Goal: Transaction & Acquisition: Obtain resource

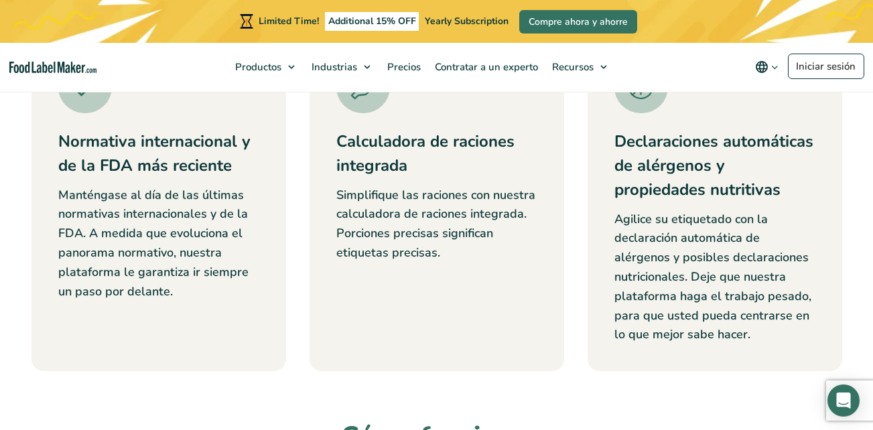
scroll to position [587, 0]
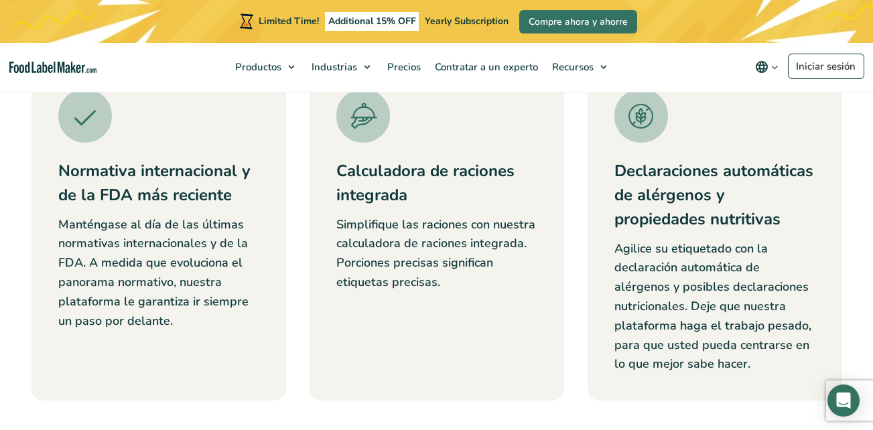
click at [0, 0] on link "Crear una etiqueta gratuita" at bounding box center [0, 0] width 0 height 0
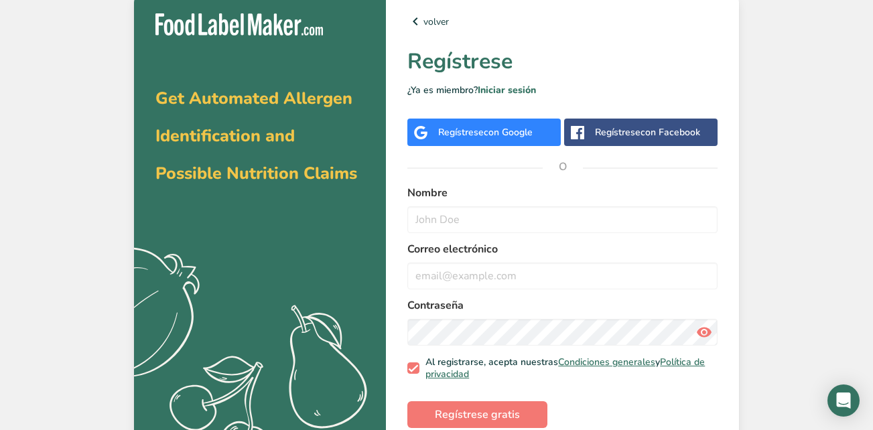
click at [500, 133] on span "con Google" at bounding box center [508, 132] width 49 height 13
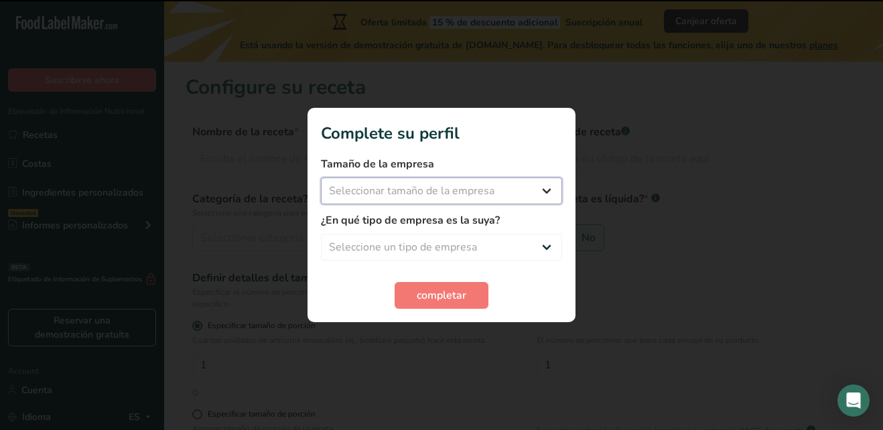
click at [474, 182] on select "Seleccionar tamaño de la empresa Menos de 10 empleados De 10 a 50 empleados De …" at bounding box center [441, 191] width 241 height 27
select select "1"
click at [321, 178] on select "Seleccionar tamaño de la empresa Menos de 10 empleados De 10 a 50 empleados De …" at bounding box center [441, 191] width 241 height 27
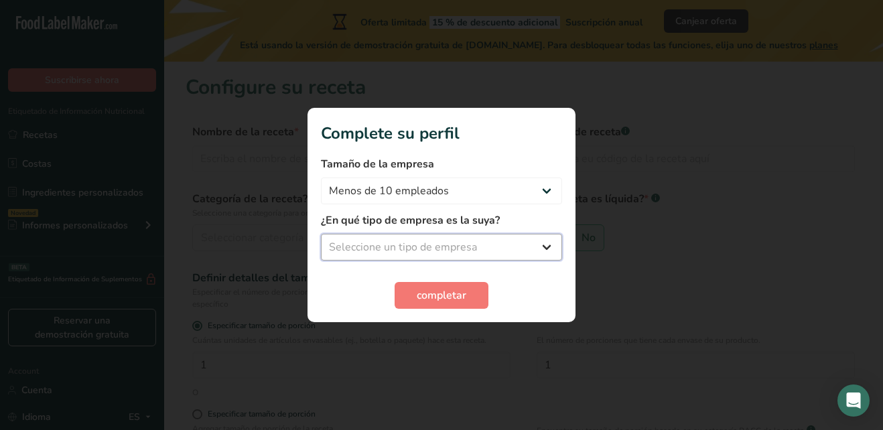
click at [472, 242] on select "Seleccione un tipo de empresa Fabricante de alimentos envasados Restaurante y c…" at bounding box center [441, 247] width 241 height 27
select select "5"
click at [321, 234] on select "Seleccione un tipo de empresa Fabricante de alimentos envasados Restaurante y c…" at bounding box center [441, 247] width 241 height 27
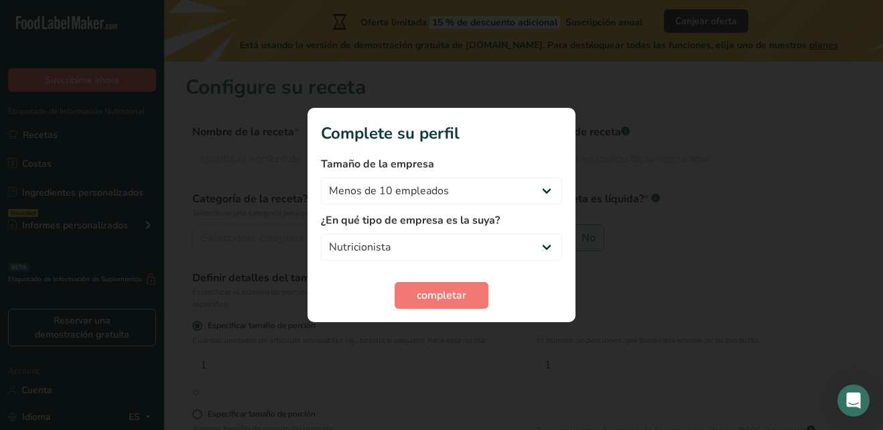
click at [453, 309] on section "Complete su perfil Tamaño de la empresa Menos de 10 empleados De 10 a 50 emplea…" at bounding box center [442, 215] width 268 height 214
click at [461, 299] on span "completar" at bounding box center [442, 296] width 50 height 16
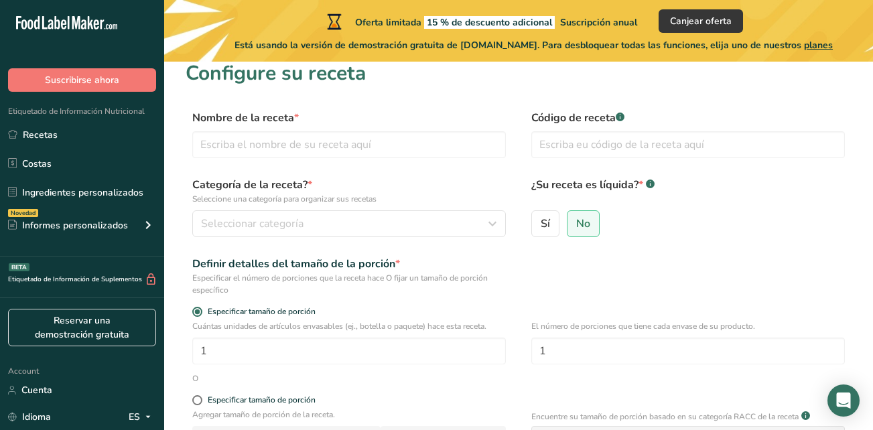
scroll to position [11, 0]
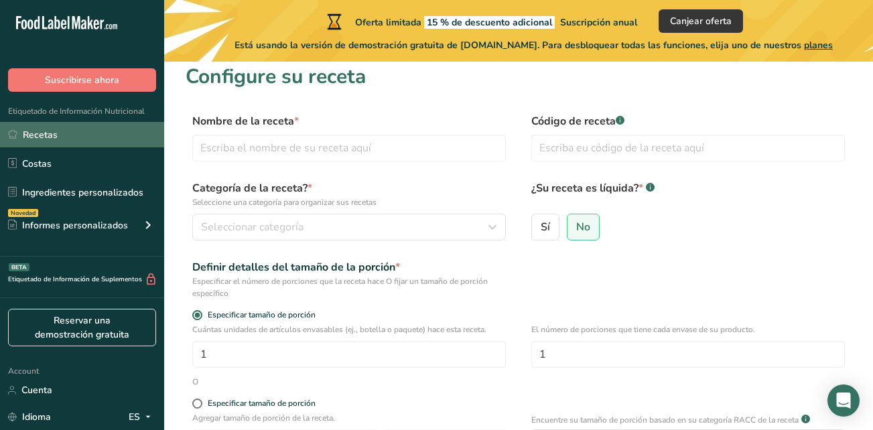
click at [101, 127] on link "Recetas" at bounding box center [82, 134] width 164 height 25
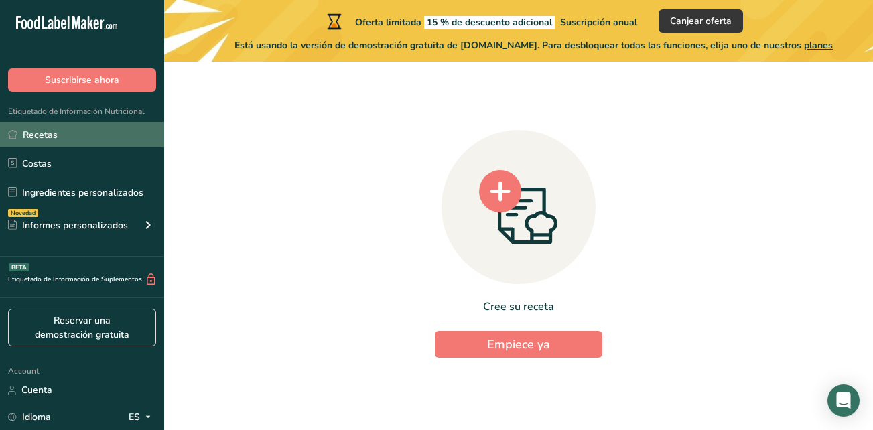
click at [107, 143] on link "Recetas" at bounding box center [82, 134] width 164 height 25
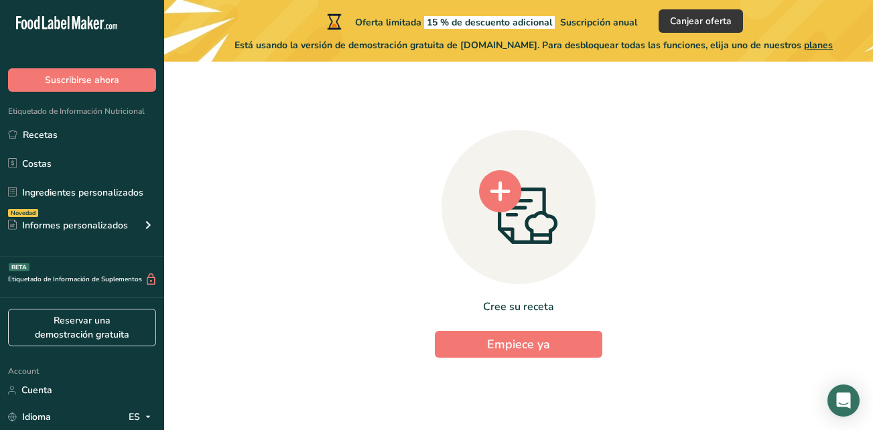
click at [80, 121] on div "Etiquetado de Información Nutricional Recetas Costas Ingredientes personalizado…" at bounding box center [82, 174] width 164 height 165
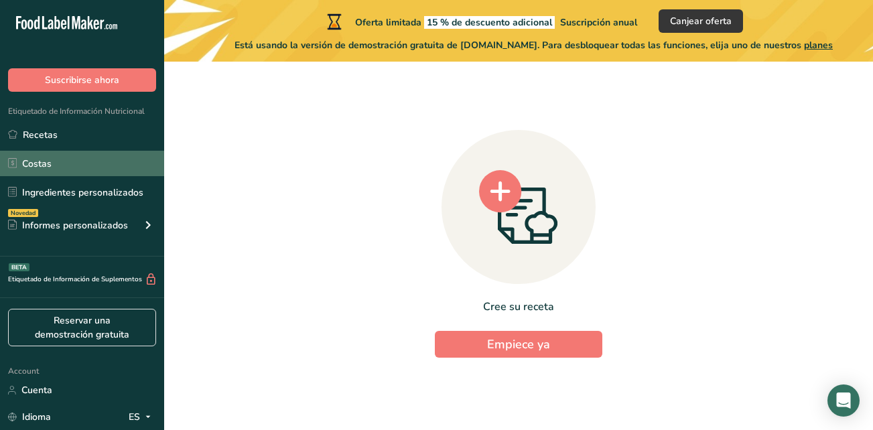
click at [63, 155] on link "Costas" at bounding box center [82, 163] width 164 height 25
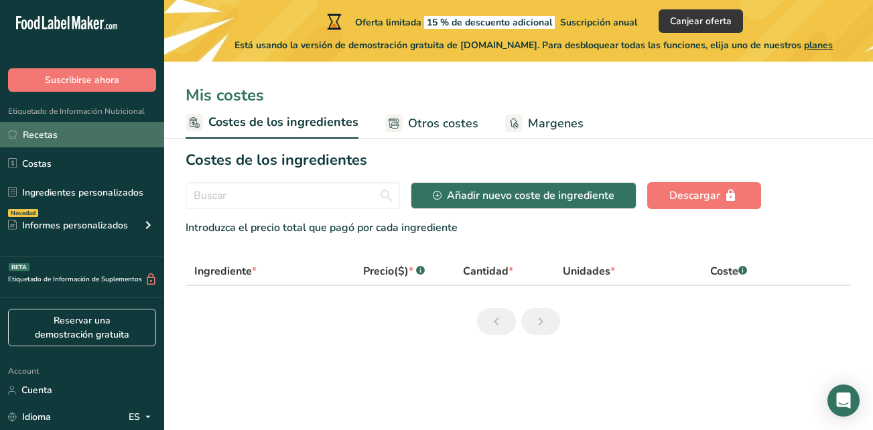
click at [74, 134] on link "Recetas" at bounding box center [82, 134] width 164 height 25
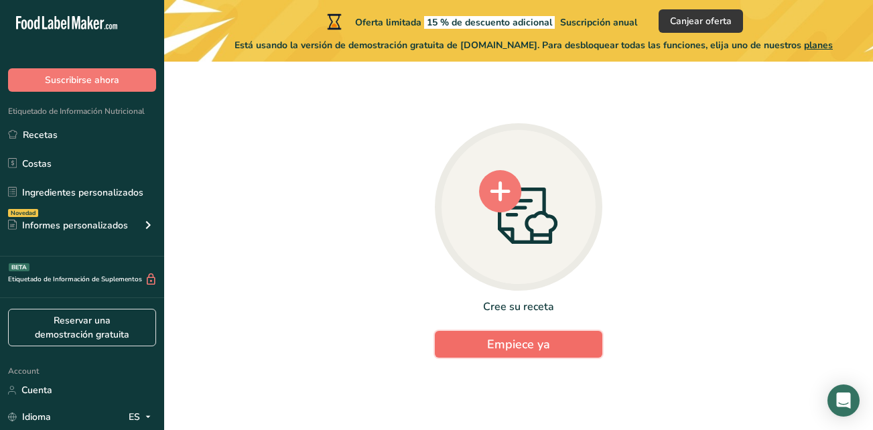
click at [505, 340] on span "Empiece ya" at bounding box center [518, 344] width 63 height 16
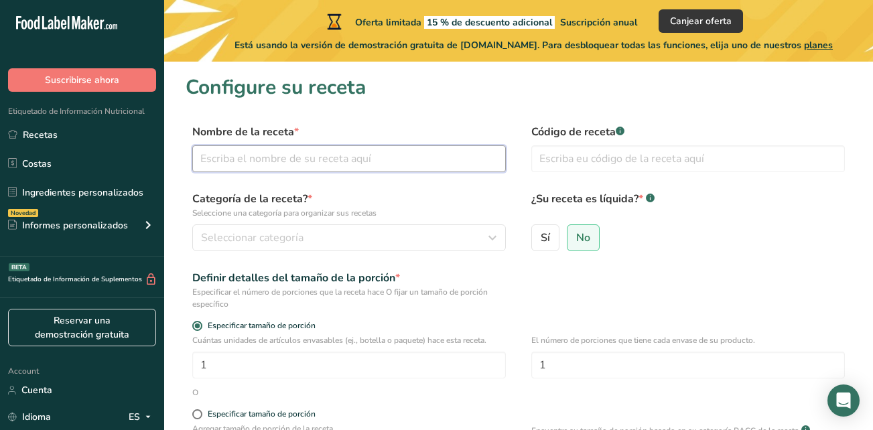
click at [360, 164] on input "text" at bounding box center [349, 158] width 314 height 27
type input "Açaí"
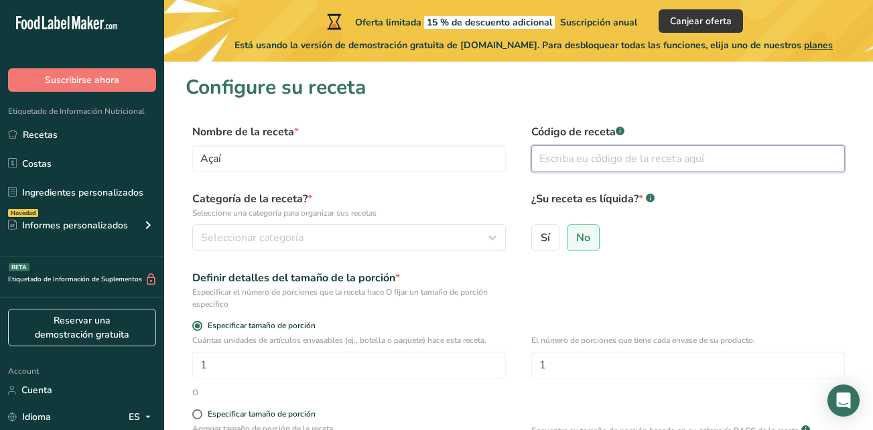
click at [688, 172] on input "text" at bounding box center [688, 158] width 314 height 27
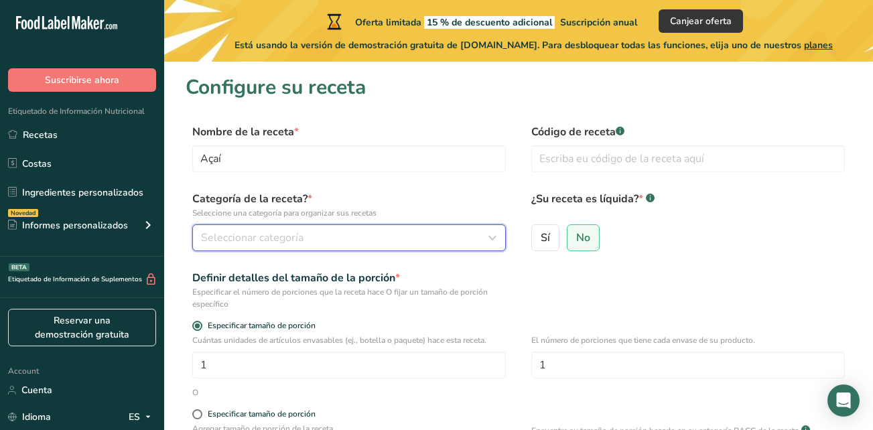
click at [367, 231] on div "Seleccionar categoría" at bounding box center [345, 238] width 288 height 16
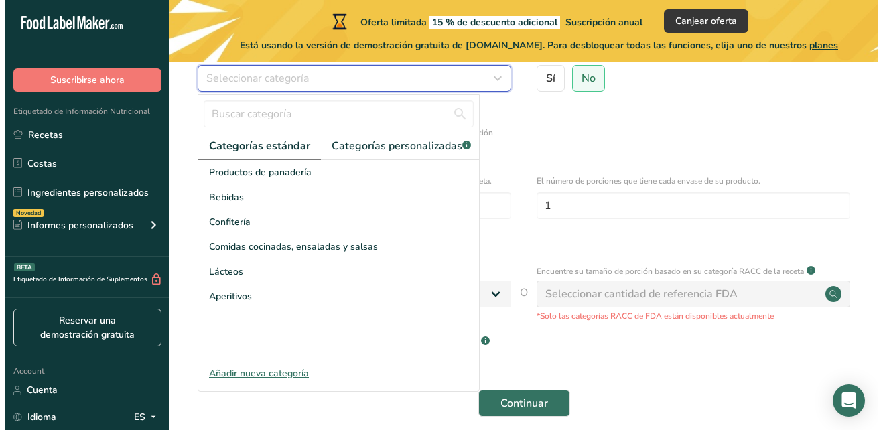
scroll to position [166, 0]
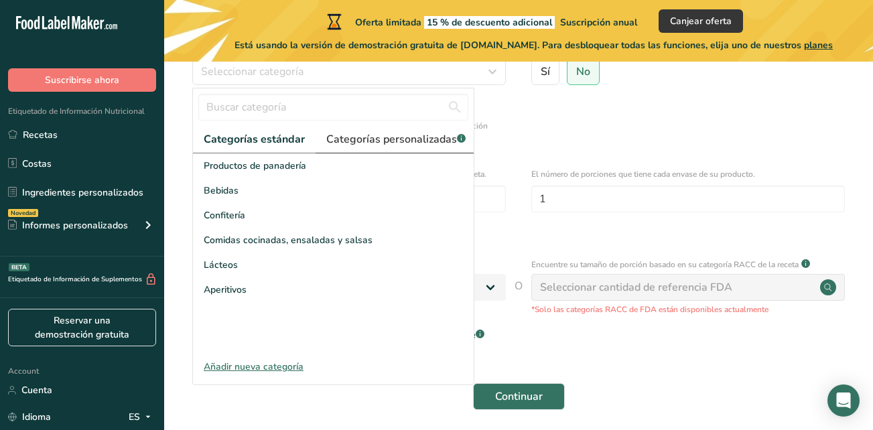
click at [423, 143] on span "Categorías personalizadas .a-a{fill:#347362;}.b-a{fill:#fff;}" at bounding box center [395, 139] width 139 height 16
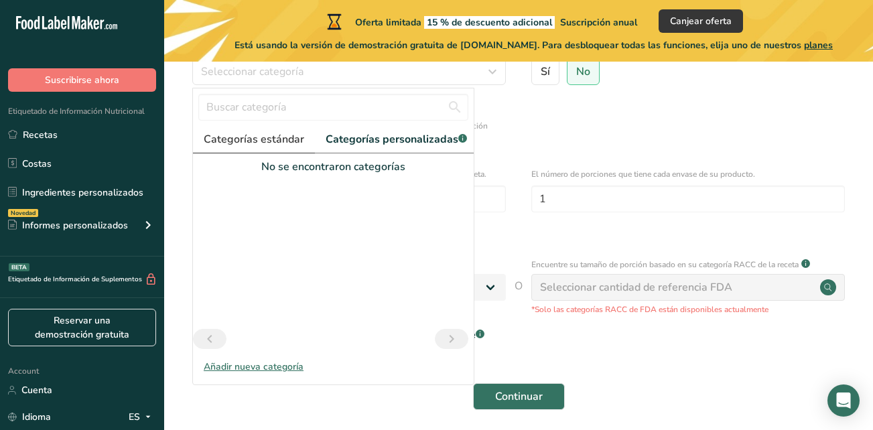
click at [253, 129] on link "Categorías estándar" at bounding box center [254, 139] width 122 height 27
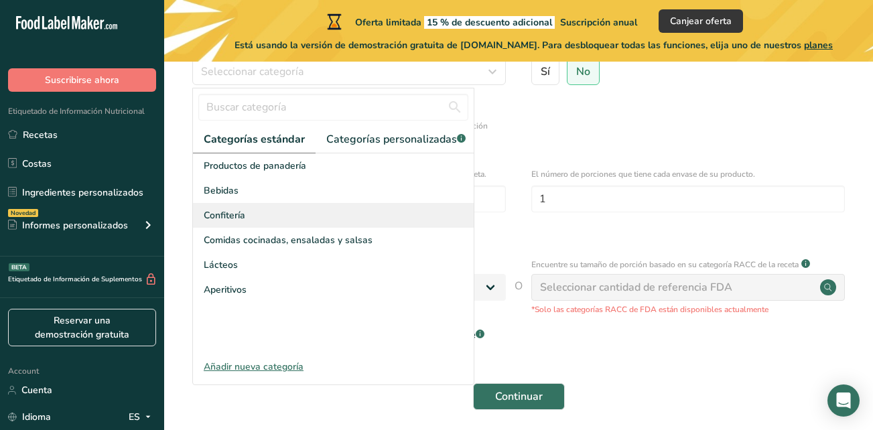
click at [360, 225] on div "Confitería" at bounding box center [333, 215] width 281 height 25
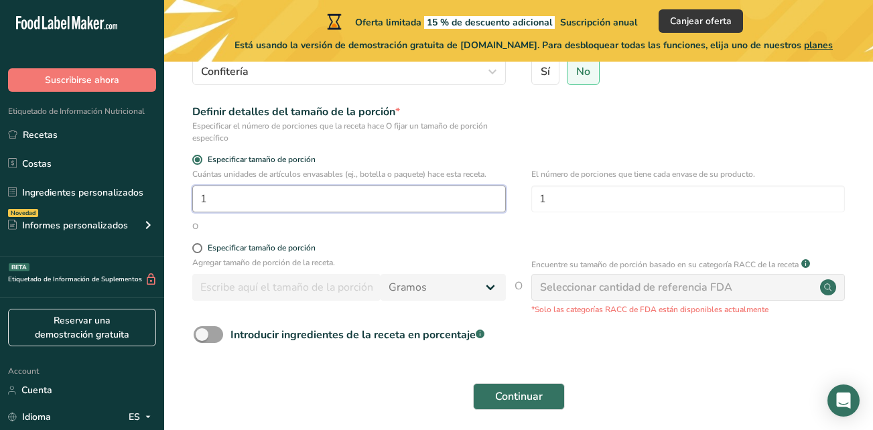
click at [409, 191] on input "1" at bounding box center [349, 199] width 314 height 27
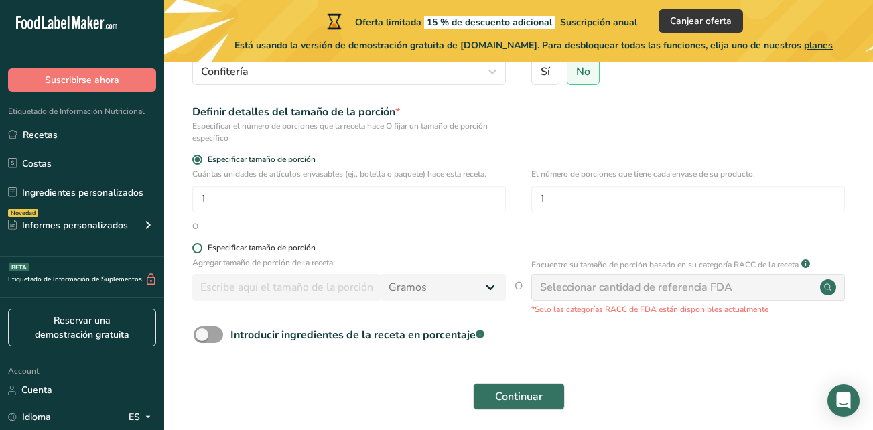
click at [311, 249] on div "Especificar tamaño de porción" at bounding box center [262, 248] width 108 height 10
click at [201, 249] on input "Especificar tamaño de porción" at bounding box center [196, 248] width 9 height 9
radio input "true"
radio input "false"
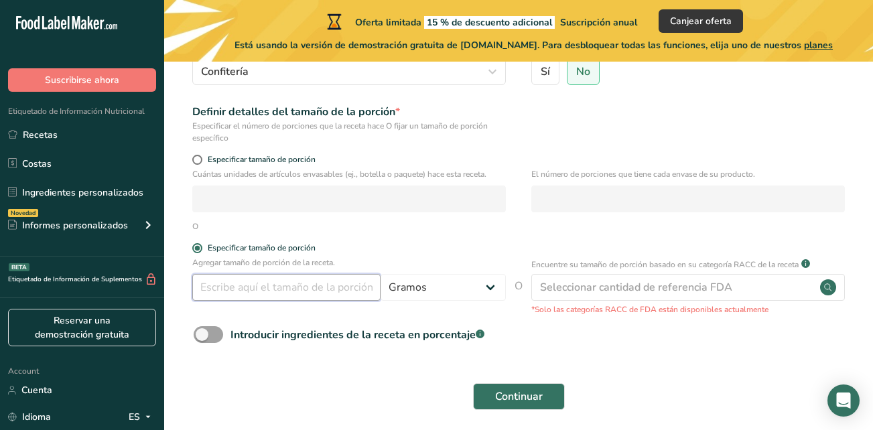
click at [308, 286] on input "number" at bounding box center [286, 287] width 188 height 27
type input "2"
type input "60"
click at [440, 288] on select "Gramos kg mg mcg libras onza [GEOGRAPHIC_DATA] mL onza líquida [GEOGRAPHIC_DATA…" at bounding box center [443, 287] width 125 height 27
select select "17"
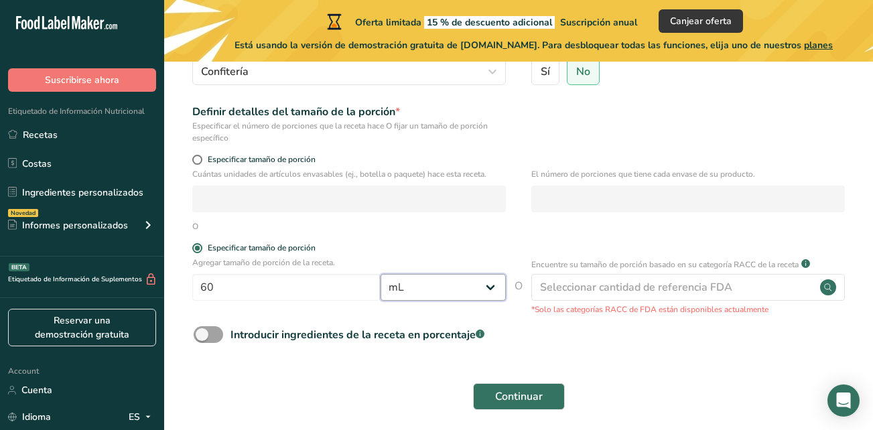
click at [381, 274] on select "Gramos kg mg mcg libras onza [GEOGRAPHIC_DATA] mL onza líquida [GEOGRAPHIC_DATA…" at bounding box center [443, 287] width 125 height 27
select select "22"
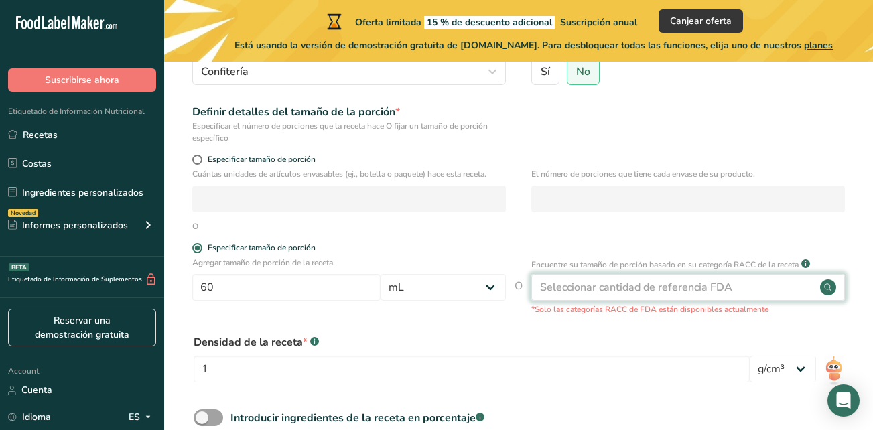
click at [590, 292] on div "Seleccionar cantidad de referencia FDA" at bounding box center [636, 287] width 192 height 16
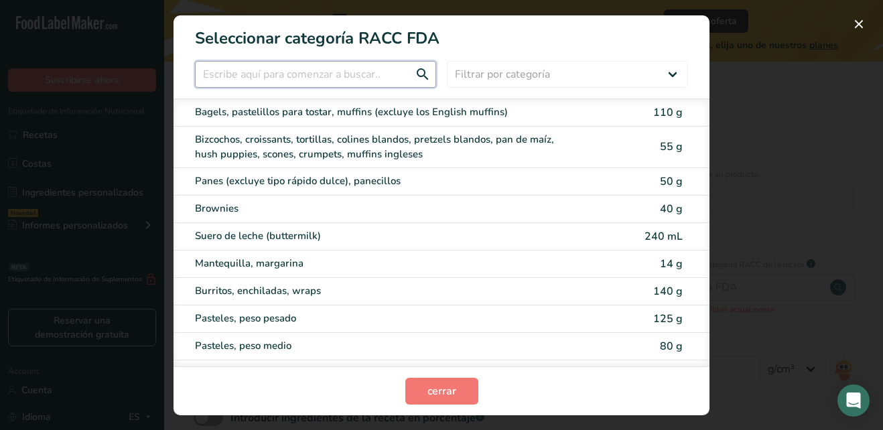
click at [380, 76] on input "RACC Category Selection Modal" at bounding box center [315, 74] width 241 height 27
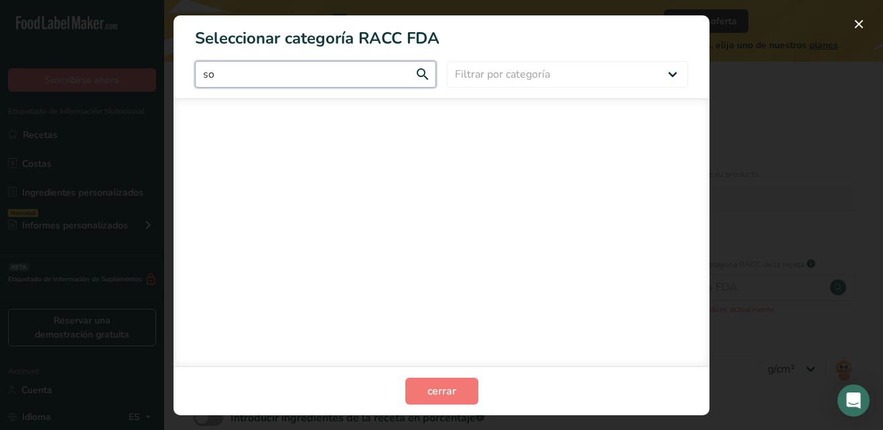
type input "s"
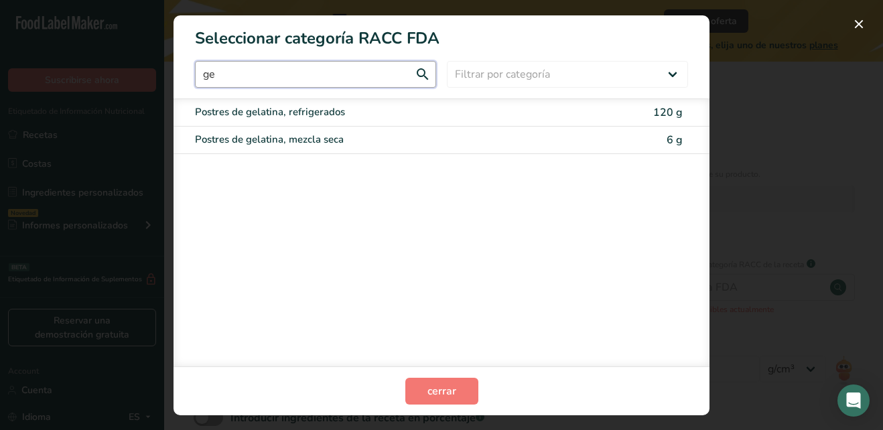
type input "g"
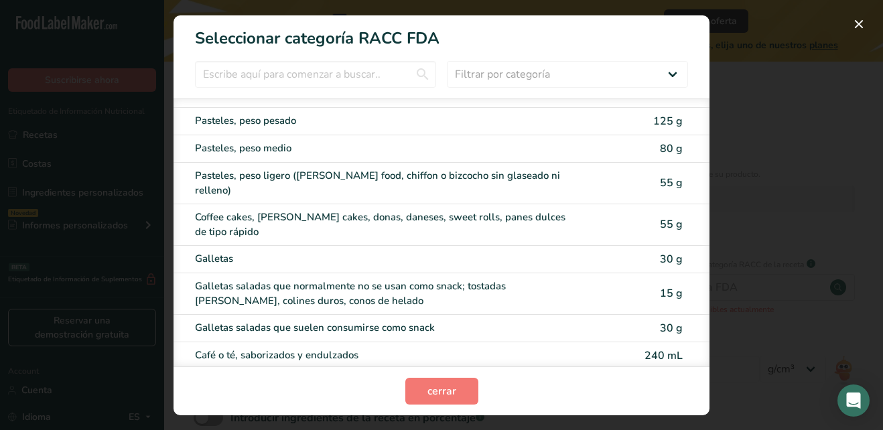
scroll to position [0, 0]
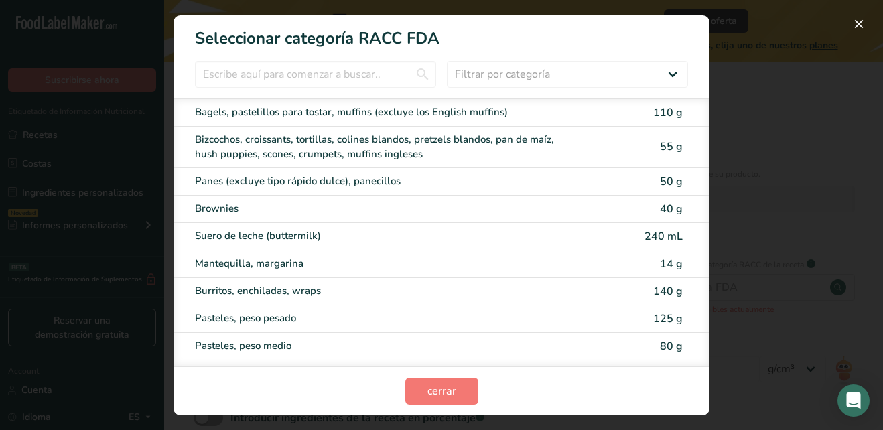
click at [743, 192] on div "RACC Category Selection Modal" at bounding box center [441, 215] width 883 height 430
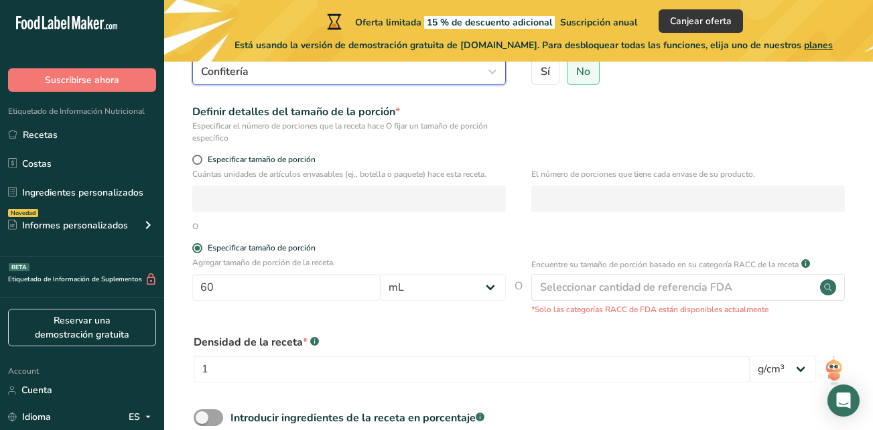
click at [421, 84] on button "Confitería" at bounding box center [349, 71] width 314 height 27
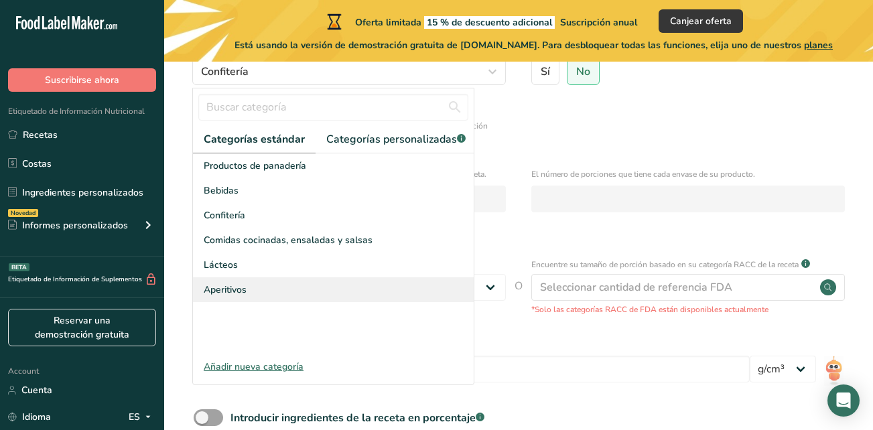
click at [251, 294] on div "Aperitivos" at bounding box center [333, 289] width 281 height 25
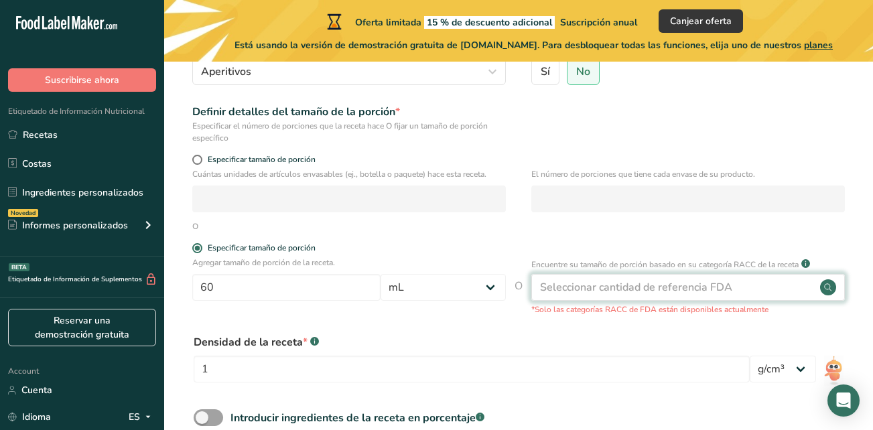
click at [578, 281] on div "Seleccionar cantidad de referencia FDA" at bounding box center [636, 287] width 192 height 16
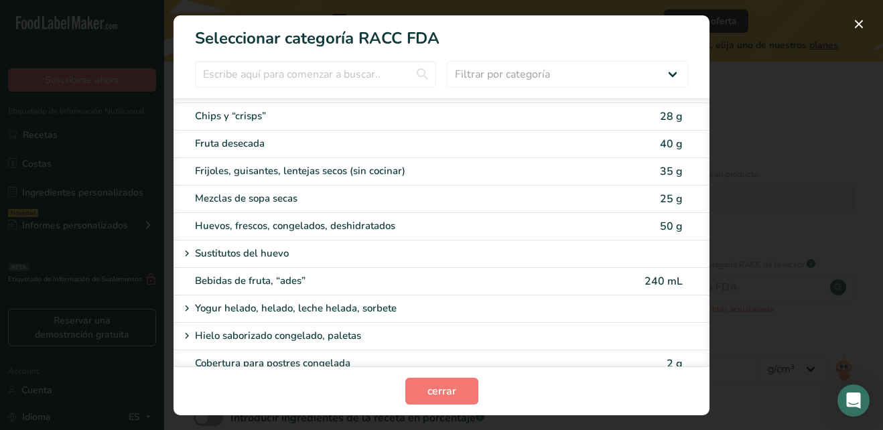
scroll to position [948, 0]
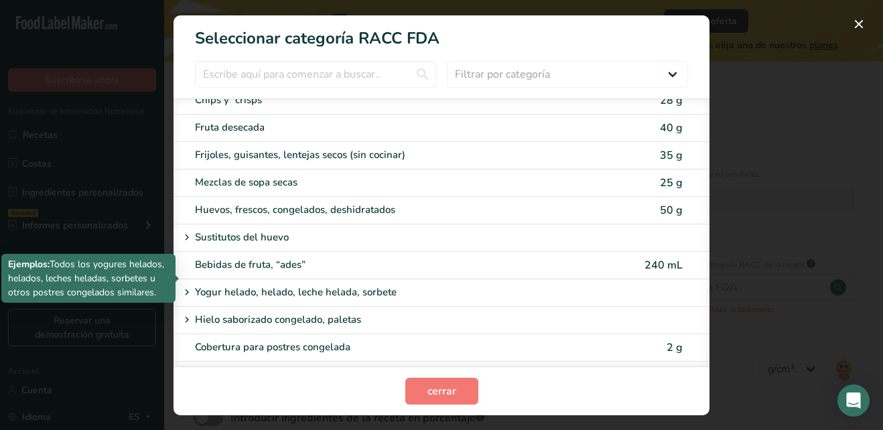
click at [304, 285] on p "Yogur helado, helado, leche helada, sorbete" at bounding box center [296, 293] width 202 height 16
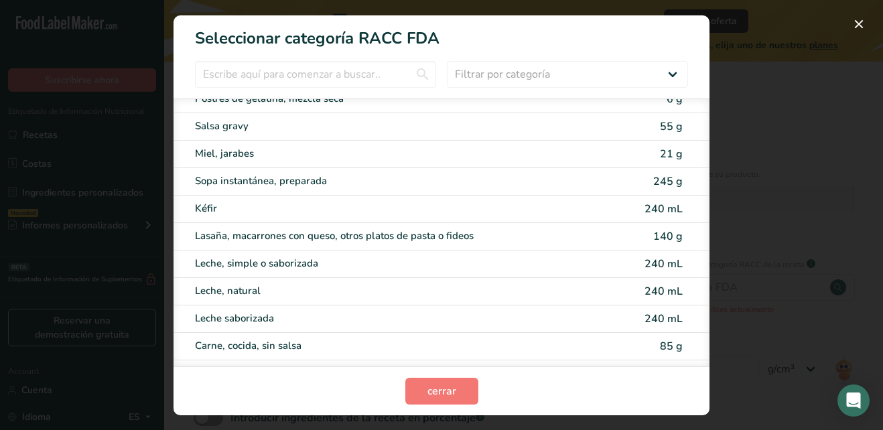
scroll to position [1602, 0]
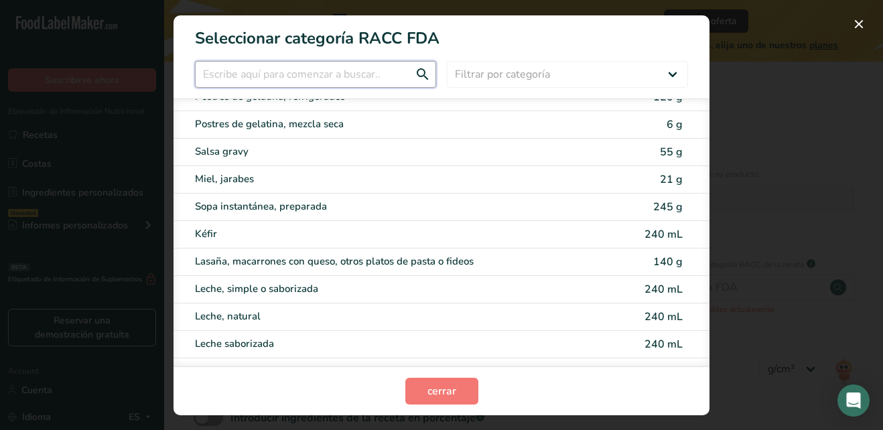
click at [313, 82] on input "RACC Category Selection Modal" at bounding box center [315, 74] width 241 height 27
type input "j"
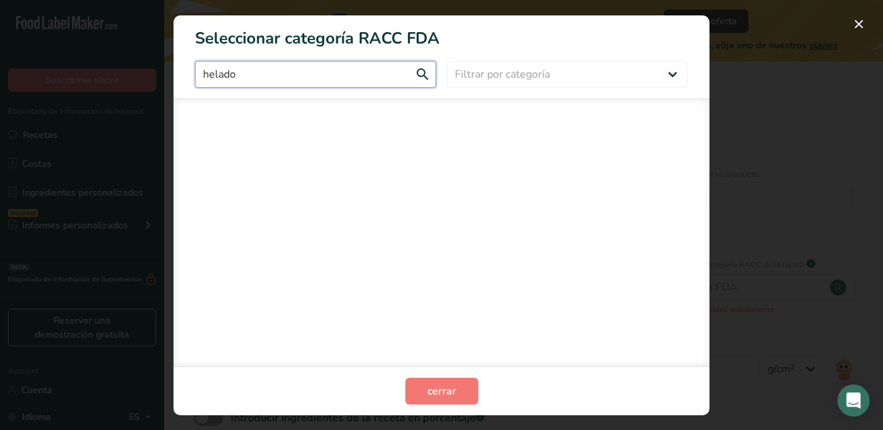
click at [422, 78] on input "helado" at bounding box center [315, 74] width 241 height 27
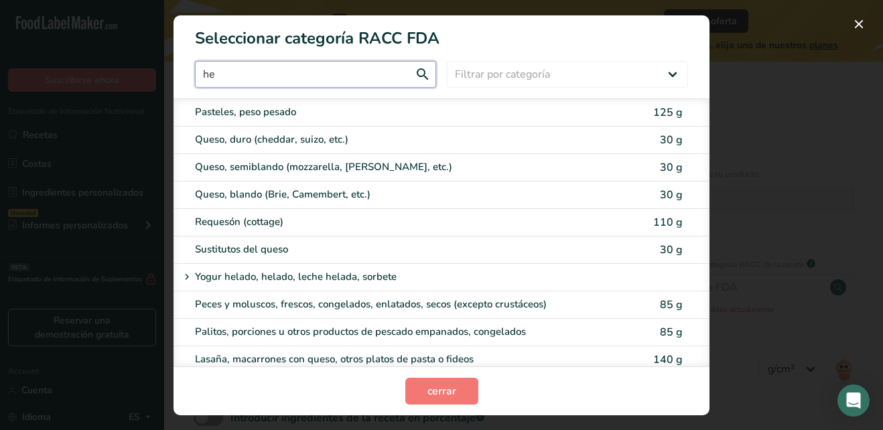
type input "h"
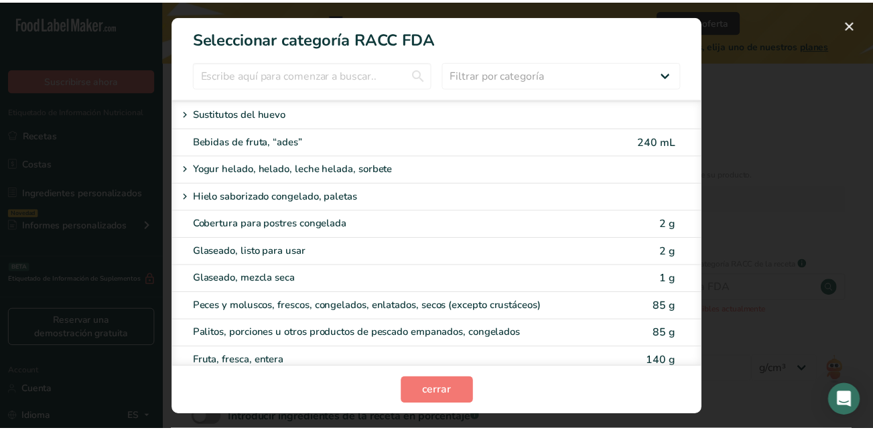
scroll to position [1080, 0]
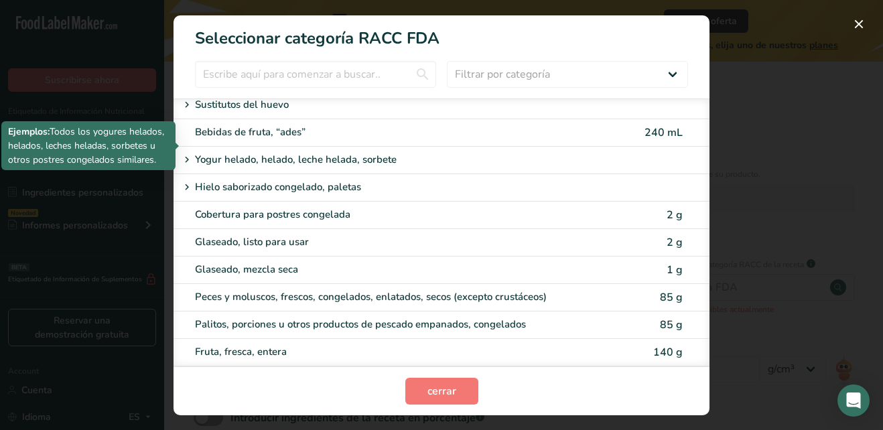
click at [389, 152] on p "Yogur helado, helado, leche helada, sorbete" at bounding box center [296, 160] width 202 height 16
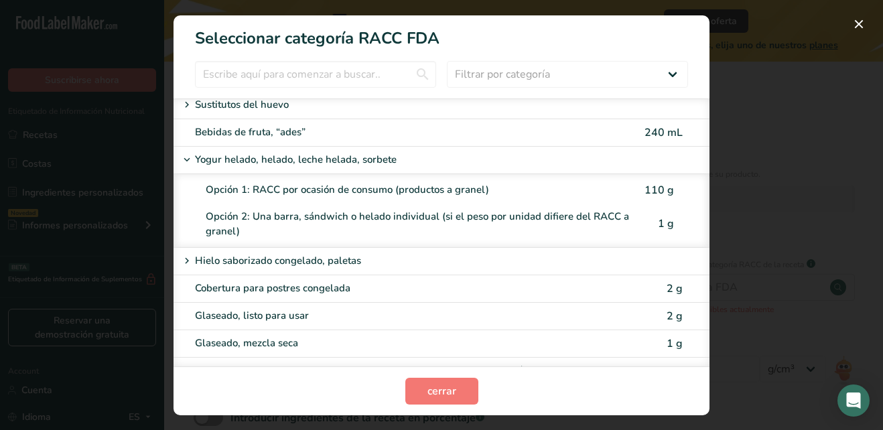
click at [401, 182] on div "Opción 1: RACC por ocasión de consumo (productos a granel)" at bounding box center [420, 189] width 428 height 15
type input "110"
select select "0"
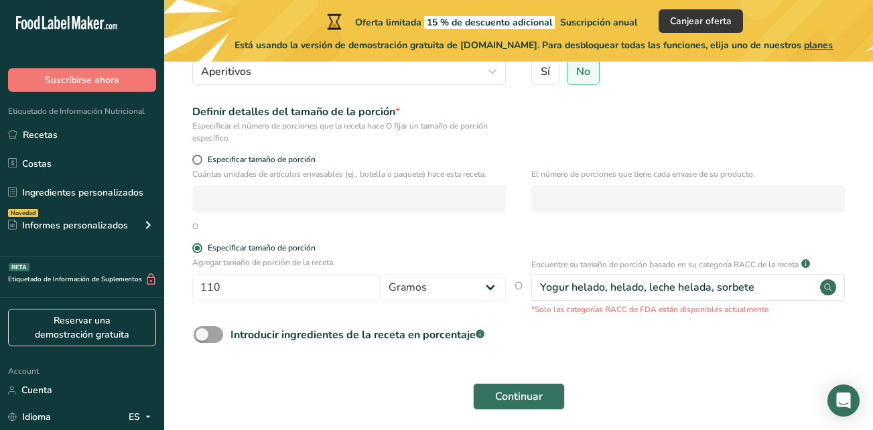
scroll to position [218, 0]
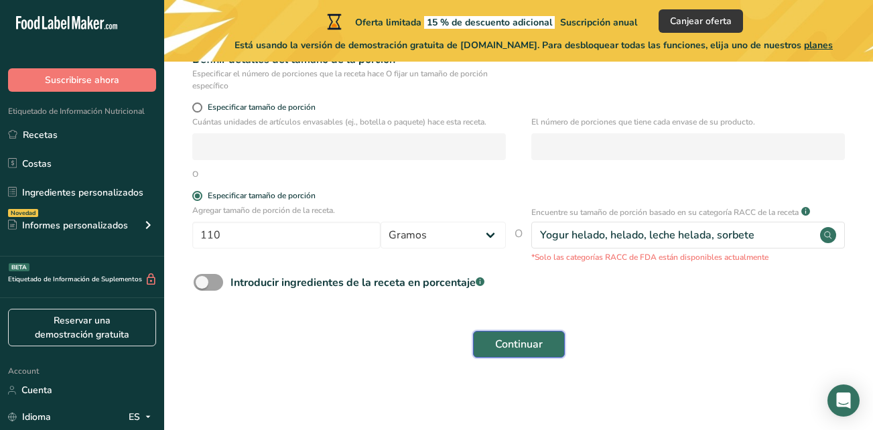
click at [538, 349] on span "Continuar" at bounding box center [519, 344] width 48 height 16
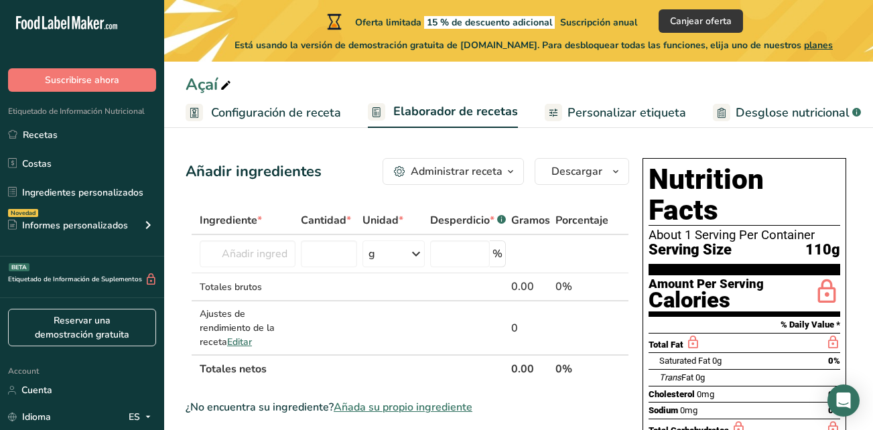
click at [718, 229] on div "About 1 Serving Per Container" at bounding box center [745, 235] width 192 height 13
click at [655, 124] on link "Personalizar etiqueta" at bounding box center [615, 113] width 141 height 30
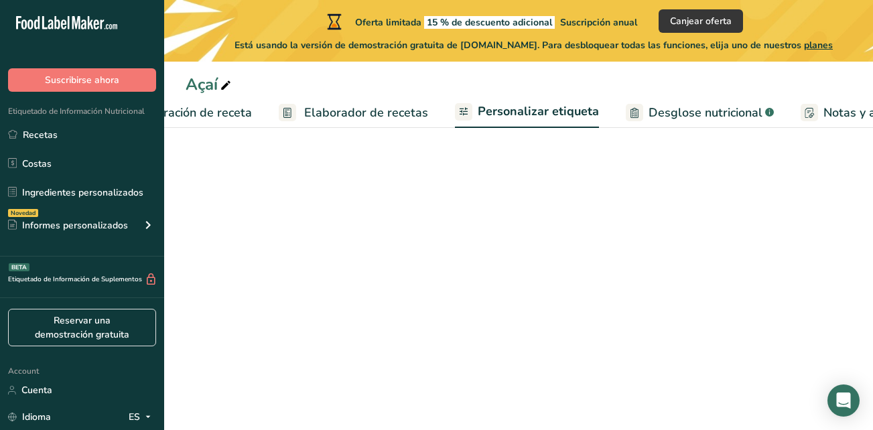
scroll to position [0, 307]
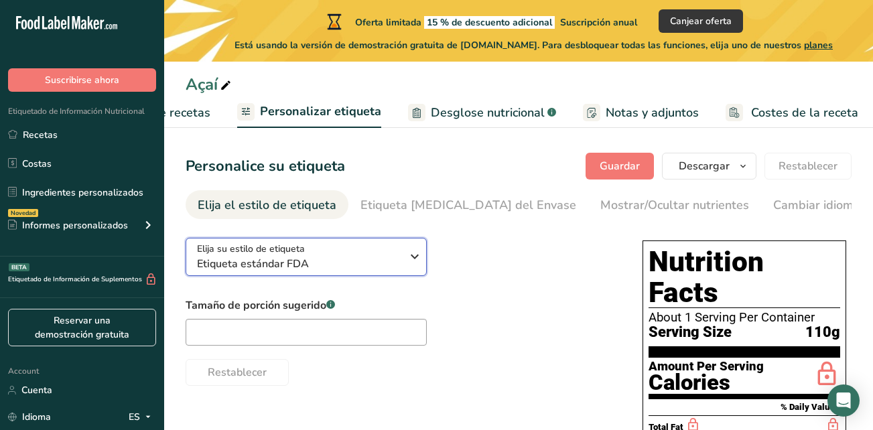
click at [368, 265] on span "Etiqueta estándar FDA" at bounding box center [299, 264] width 204 height 16
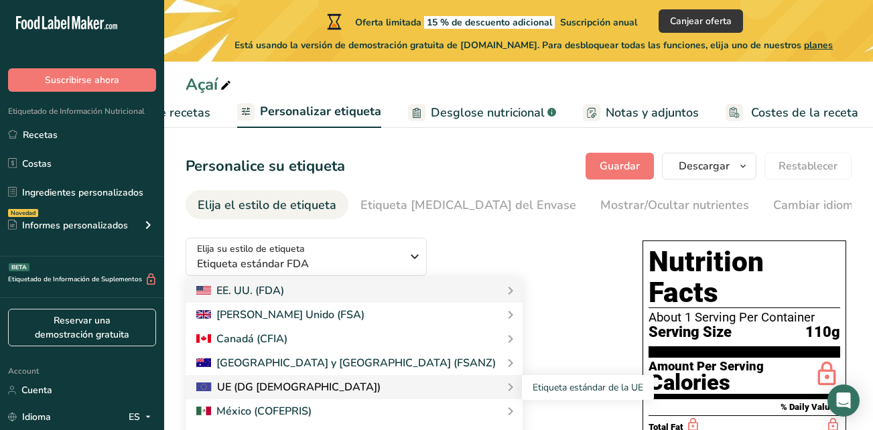
click at [352, 394] on div "UE (DG [DEMOGRAPHIC_DATA])" at bounding box center [354, 387] width 316 height 16
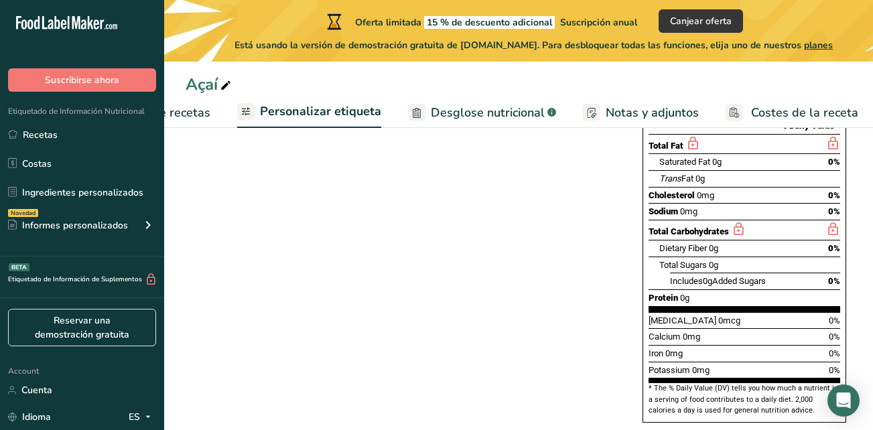
scroll to position [0, 0]
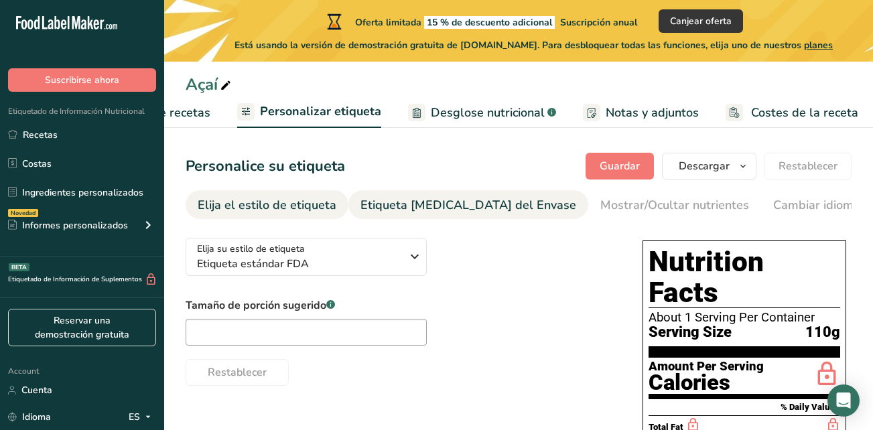
click at [468, 211] on div "Etiqueta [MEDICAL_DATA] del Envase" at bounding box center [469, 205] width 216 height 18
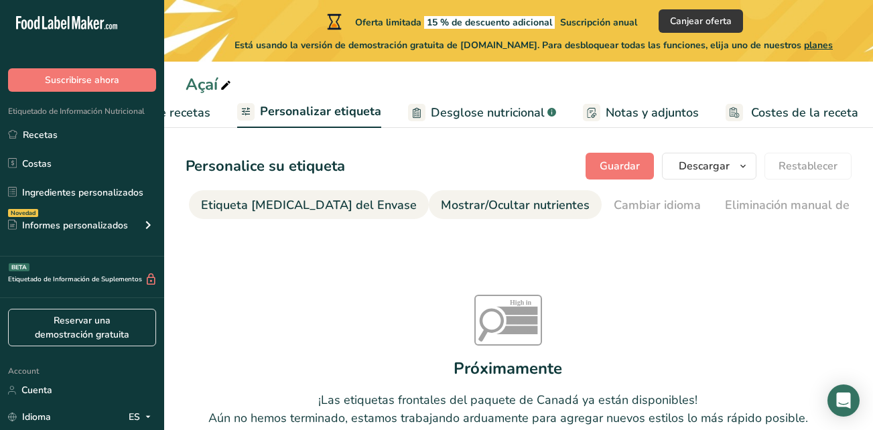
click at [476, 212] on div "Mostrar/Ocultar nutrientes" at bounding box center [515, 205] width 149 height 18
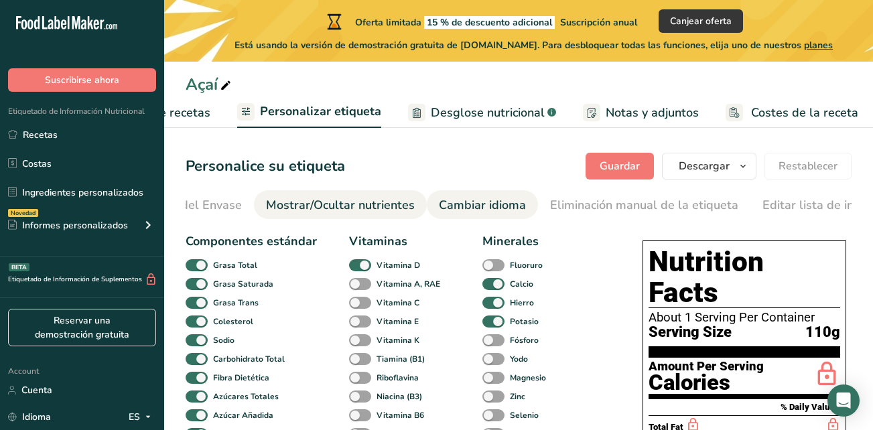
click at [444, 202] on div "Cambiar idioma" at bounding box center [482, 205] width 87 height 18
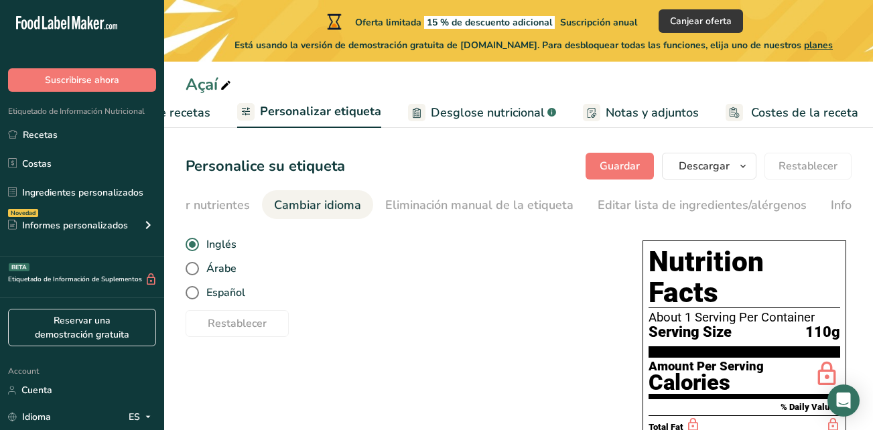
scroll to position [0, 504]
click at [235, 293] on span "Español" at bounding box center [222, 292] width 46 height 13
click at [194, 293] on input "Español" at bounding box center [190, 293] width 9 height 9
radio input "true"
radio input "false"
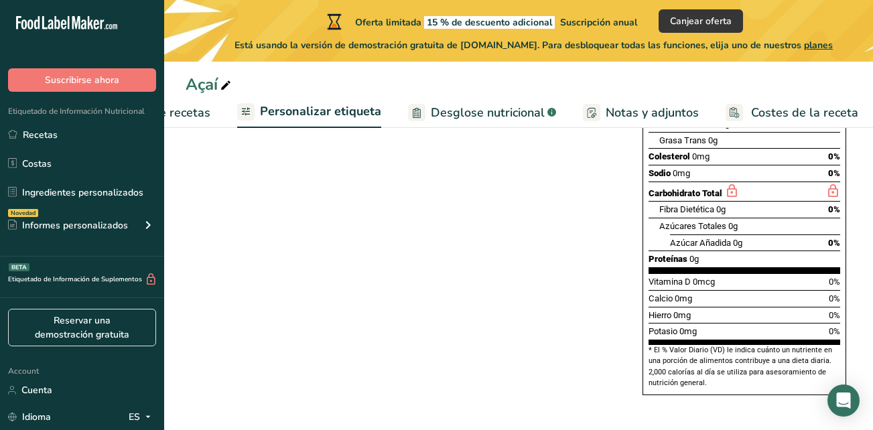
scroll to position [0, 0]
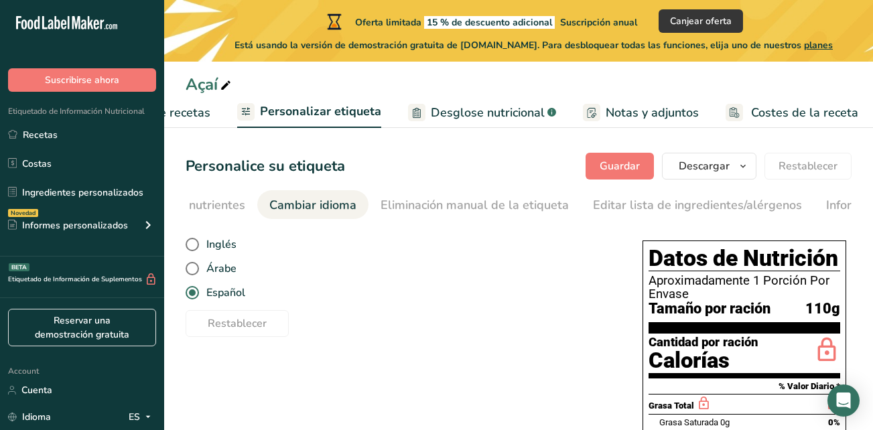
drag, startPoint x: 552, startPoint y: 218, endPoint x: 488, endPoint y: 220, distance: 64.4
click at [488, 219] on nav "Elija el estilo de etiqueta Etiqueta [MEDICAL_DATA] del Envase Mostrar/Ocultar …" at bounding box center [519, 204] width 666 height 29
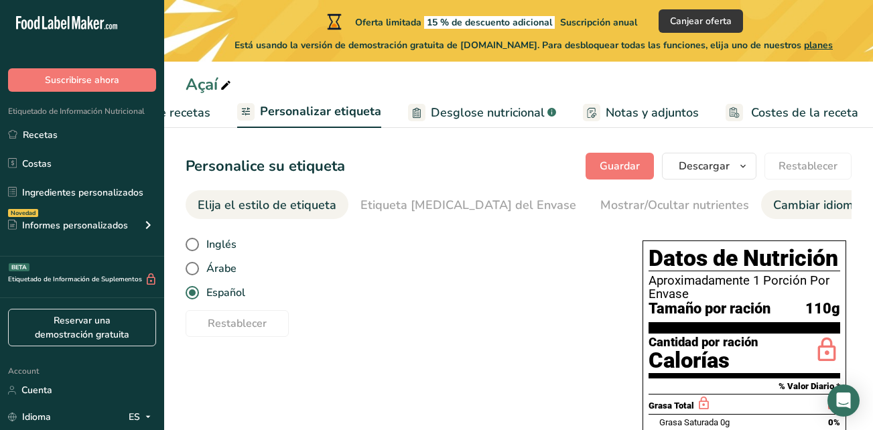
click at [319, 192] on link "Elija el estilo de etiqueta" at bounding box center [267, 205] width 139 height 30
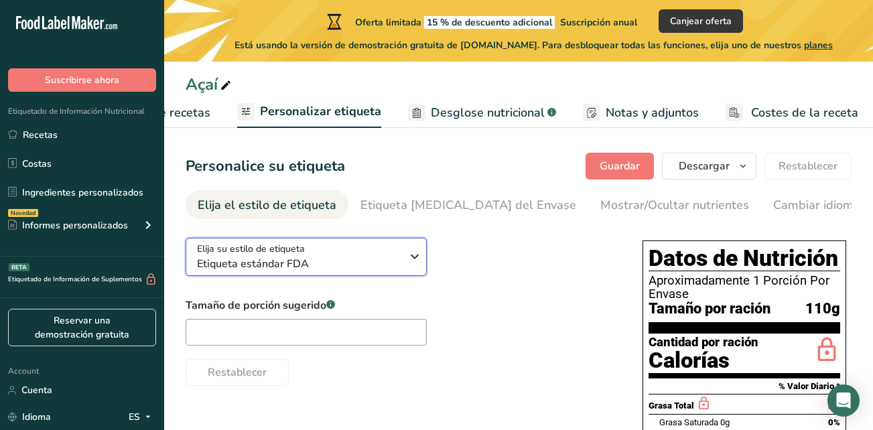
click at [315, 265] on span "Etiqueta estándar FDA" at bounding box center [299, 264] width 204 height 16
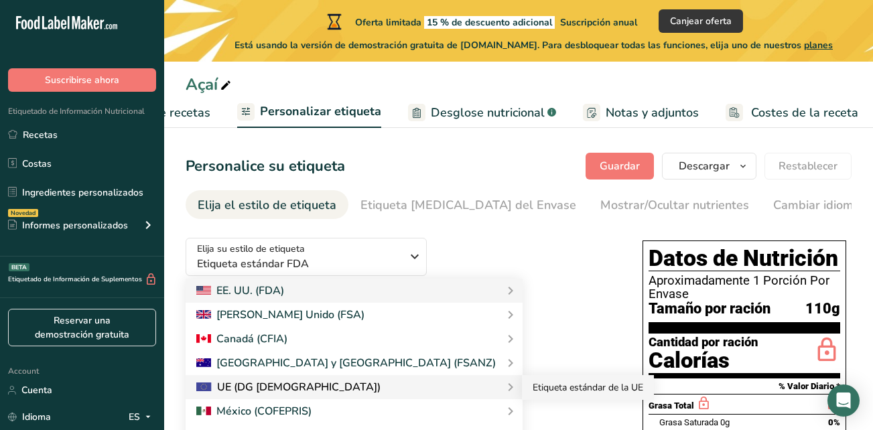
click at [522, 396] on link "Etiqueta estándar de la UE" at bounding box center [588, 387] width 132 height 25
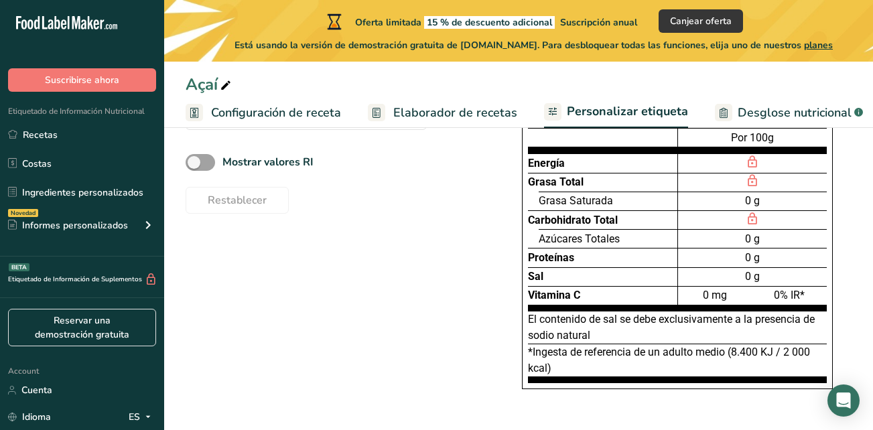
click at [396, 115] on span "Elaborador de recetas" at bounding box center [455, 113] width 124 height 18
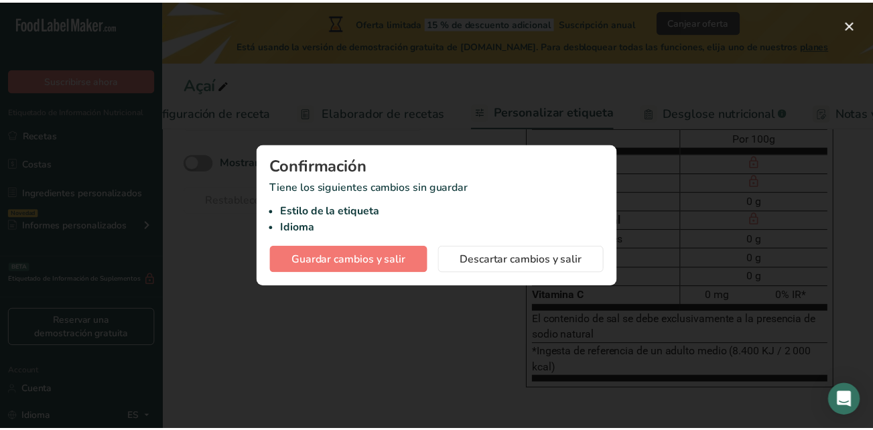
scroll to position [0, 186]
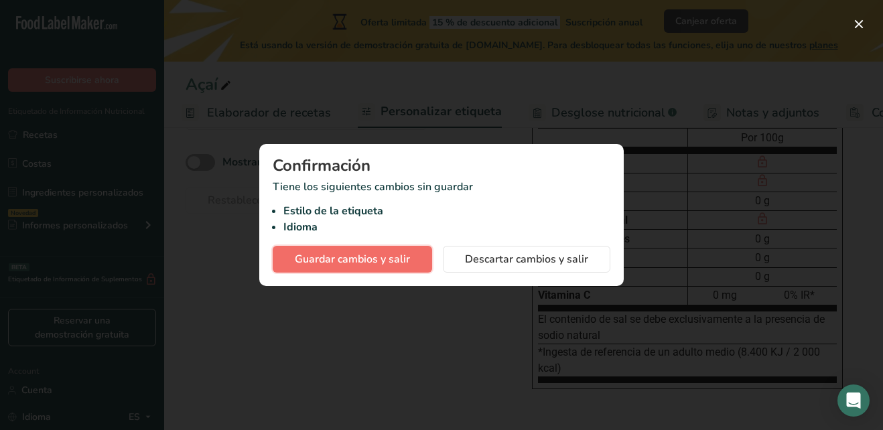
click at [394, 269] on button "Guardar cambios y salir" at bounding box center [353, 259] width 160 height 27
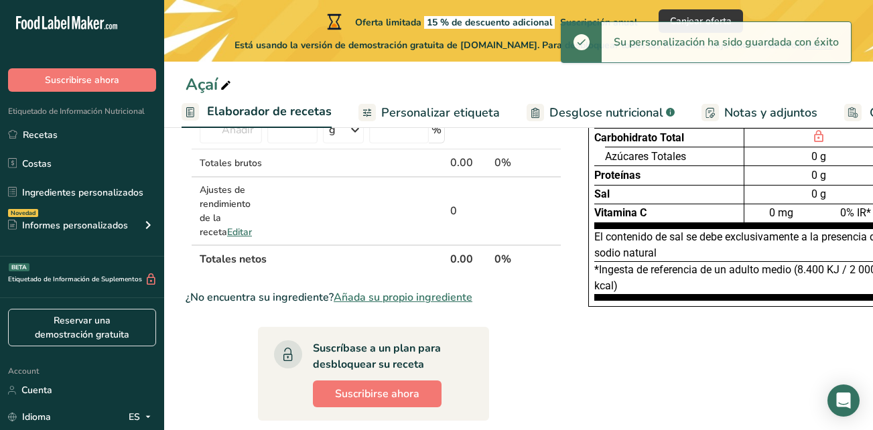
click at [298, 107] on span "Elaborador de recetas" at bounding box center [269, 112] width 125 height 18
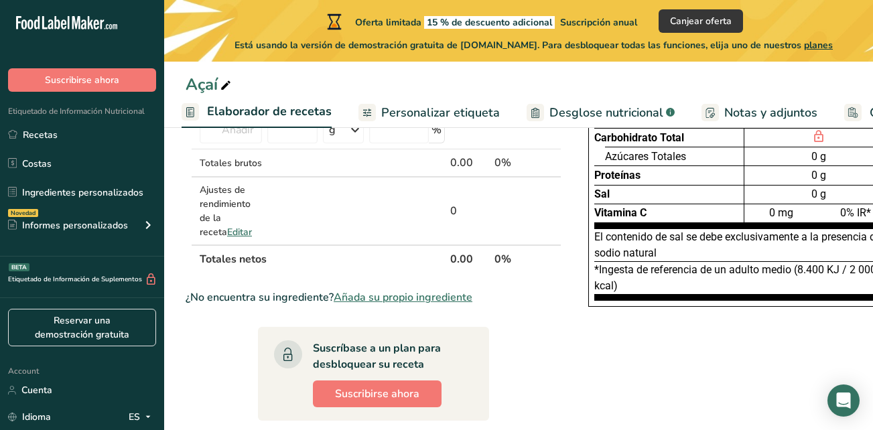
click at [320, 114] on span "Elaborador de recetas" at bounding box center [269, 112] width 125 height 18
click at [293, 107] on span "Elaborador de recetas" at bounding box center [269, 112] width 125 height 18
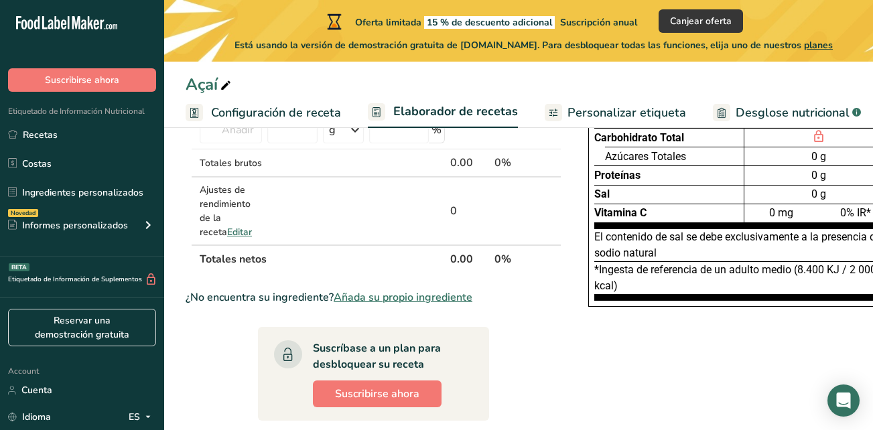
click at [331, 115] on span "Configuración de receta" at bounding box center [276, 113] width 130 height 18
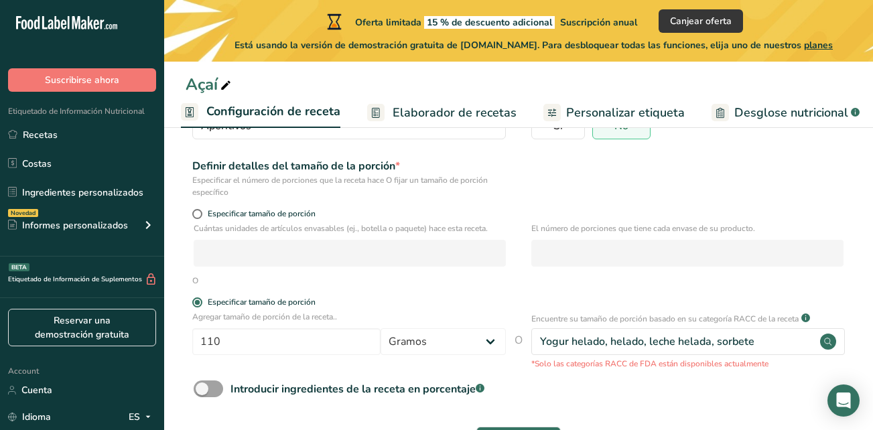
scroll to position [199, 0]
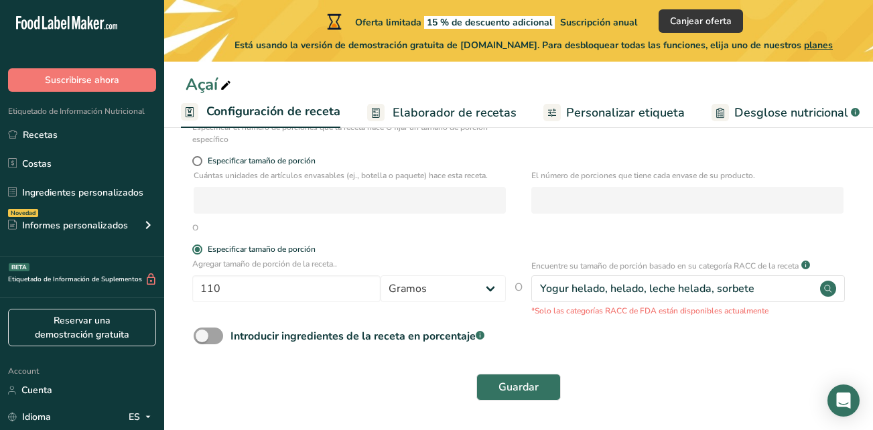
click at [472, 121] on span "Elaborador de recetas" at bounding box center [455, 113] width 124 height 18
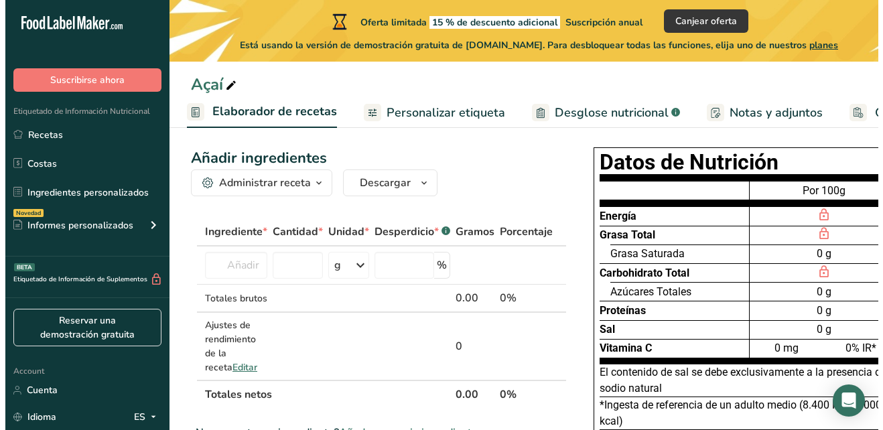
scroll to position [19, 0]
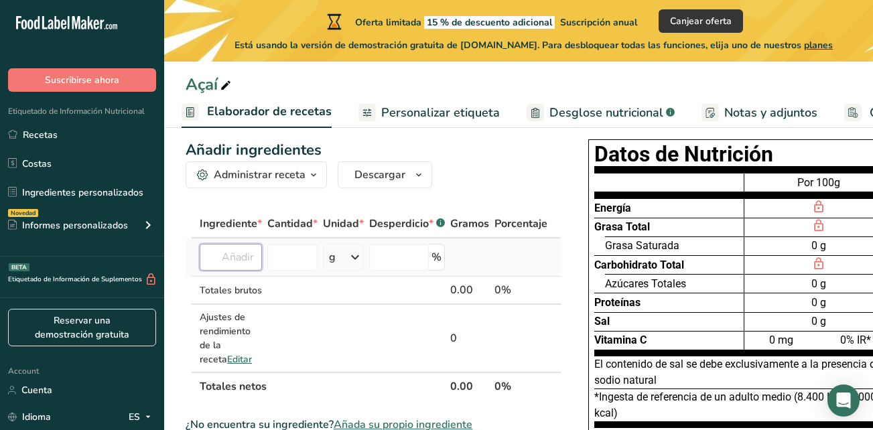
click at [235, 253] on input "text" at bounding box center [231, 257] width 62 height 27
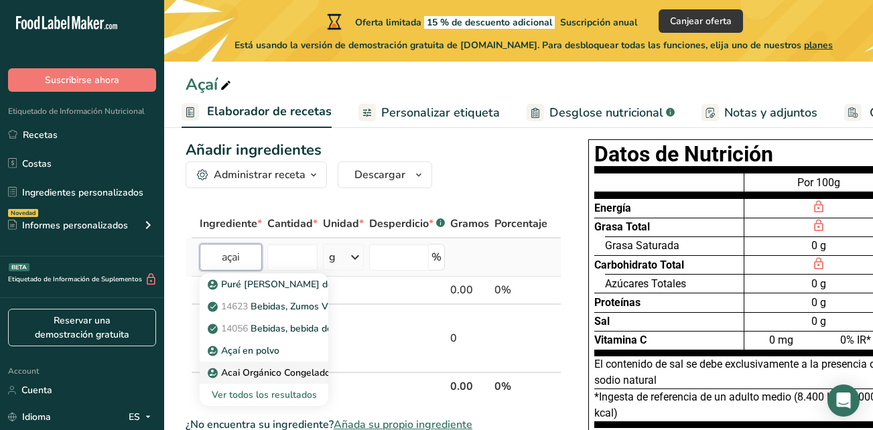
type input "açai"
click at [277, 370] on p "Acai Orgánico Congelado" at bounding box center [270, 373] width 120 height 14
type input "Frozen Organic Acai"
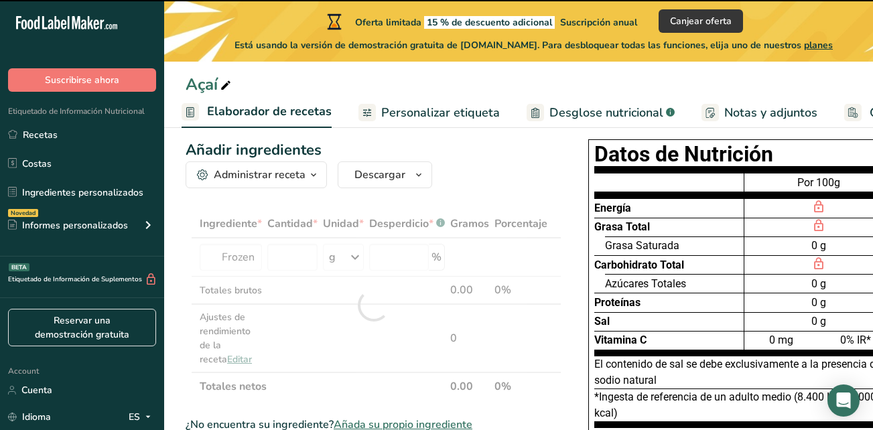
type input "0"
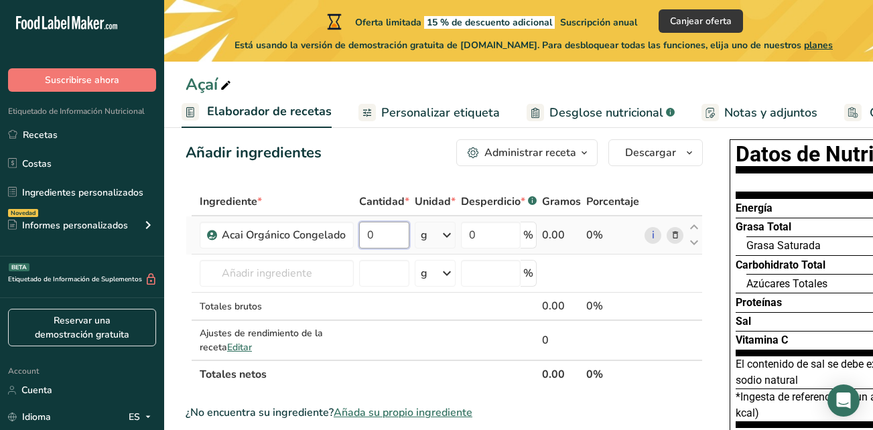
click at [399, 234] on input "0" at bounding box center [384, 235] width 50 height 27
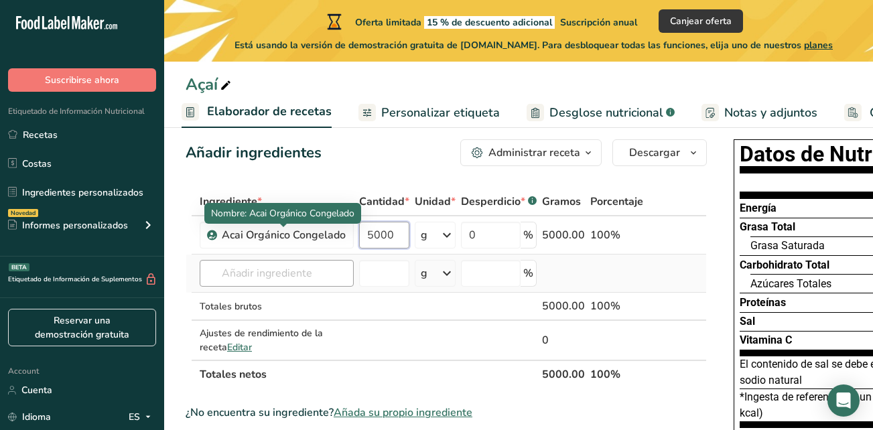
type input "5000"
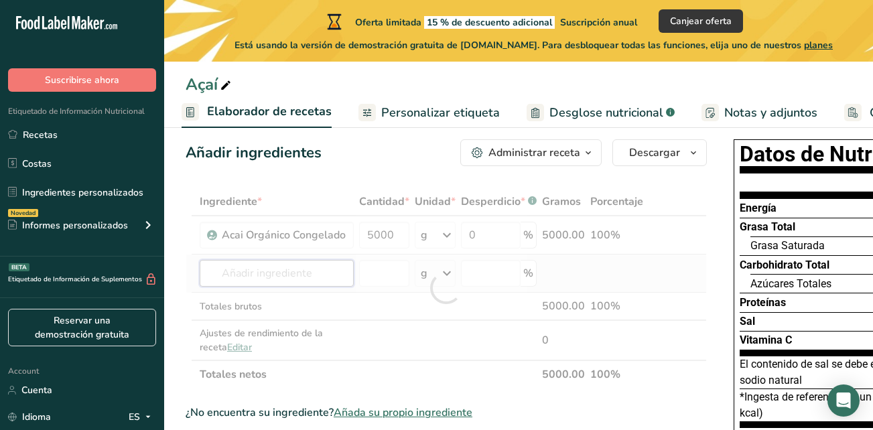
click at [282, 266] on div "Ingrediente * Cantidad * Unidad * Desperdicio * .a-a{fill:#347362;}.b-a{fill:#f…" at bounding box center [446, 288] width 521 height 201
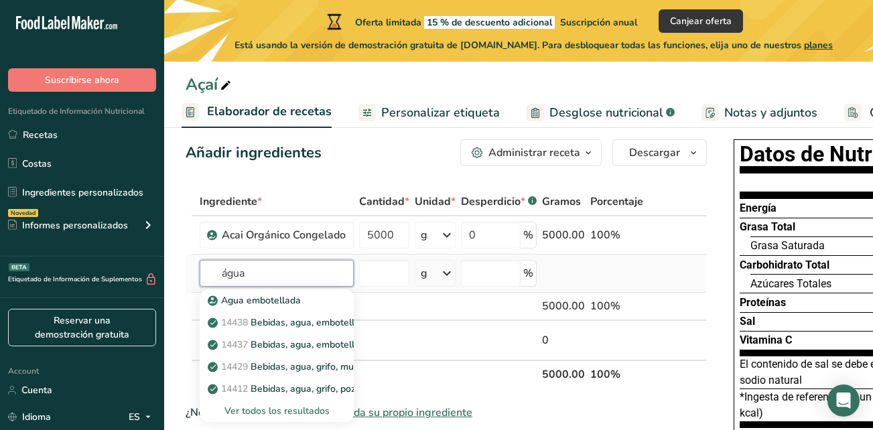
type input "água"
click at [317, 418] on div "Ver todos los resultados" at bounding box center [276, 411] width 133 height 14
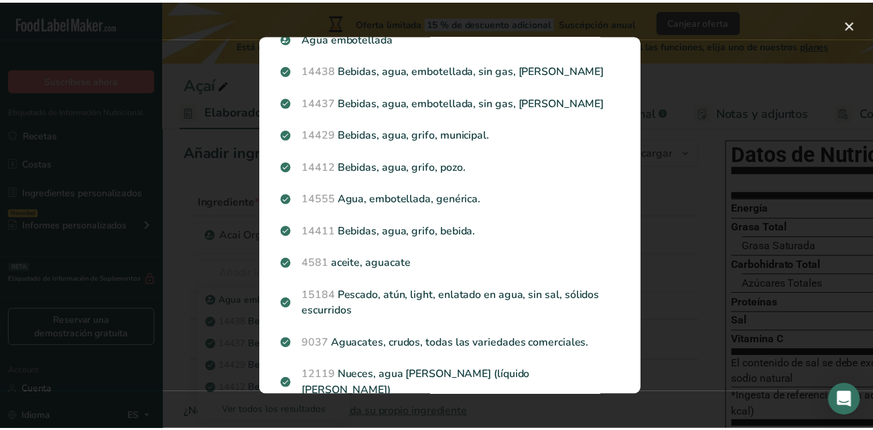
scroll to position [58, 0]
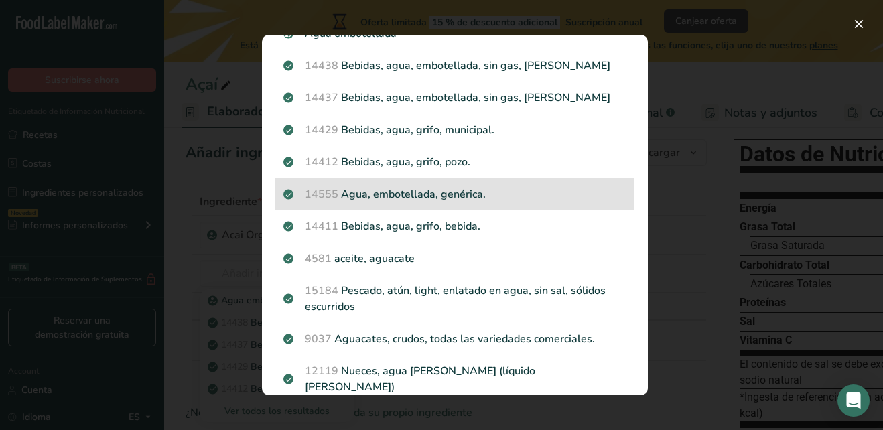
click at [406, 194] on p "14555 Agua, embotellada, genérica." at bounding box center [454, 194] width 343 height 16
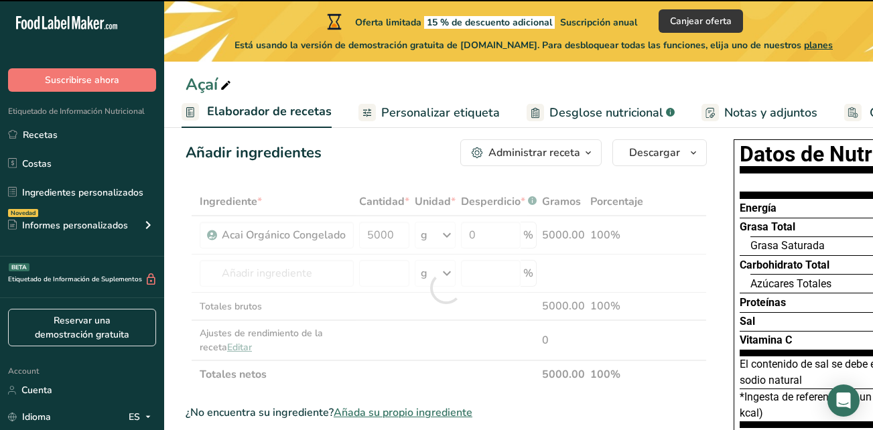
type input "0"
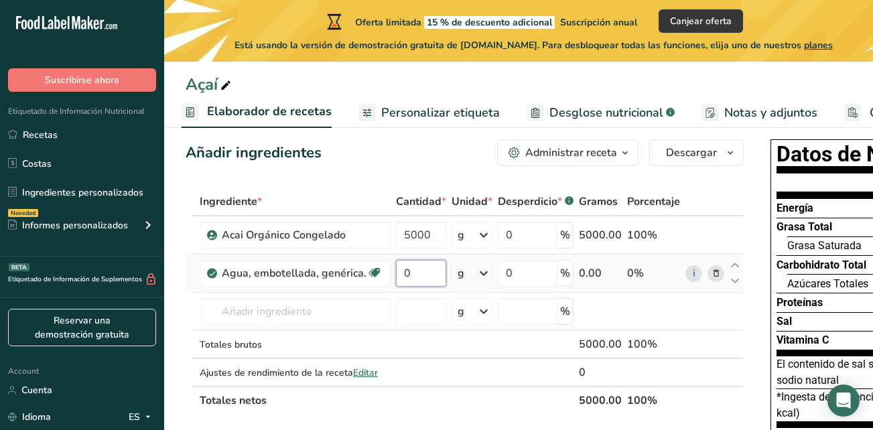
click at [428, 271] on input "0" at bounding box center [421, 273] width 50 height 27
type input "1900"
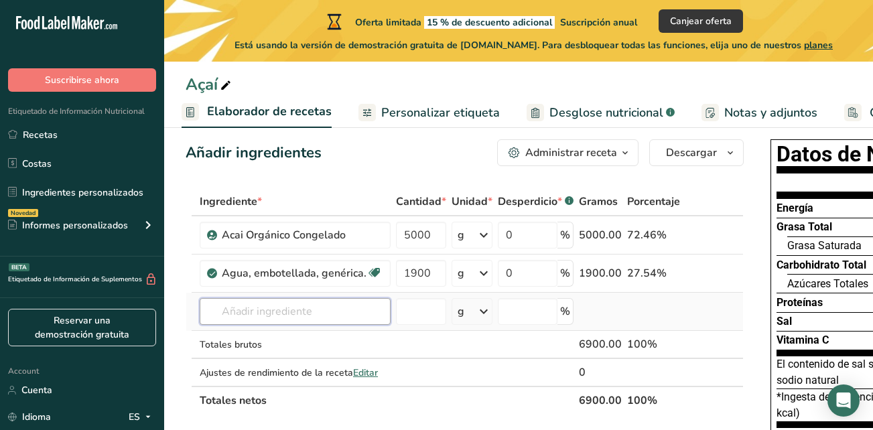
click at [294, 318] on div "Ingrediente * Cantidad * Unidad * Desperdicio * .a-a{fill:#347362;}.b-a{fill:#f…" at bounding box center [465, 301] width 558 height 227
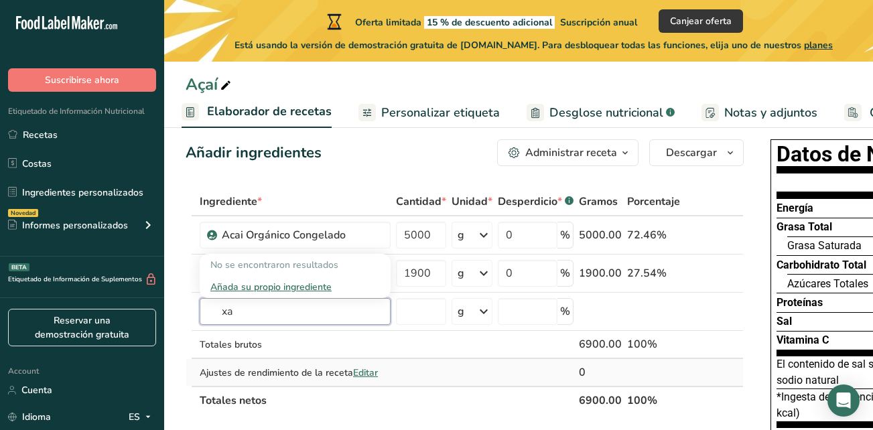
type input "x"
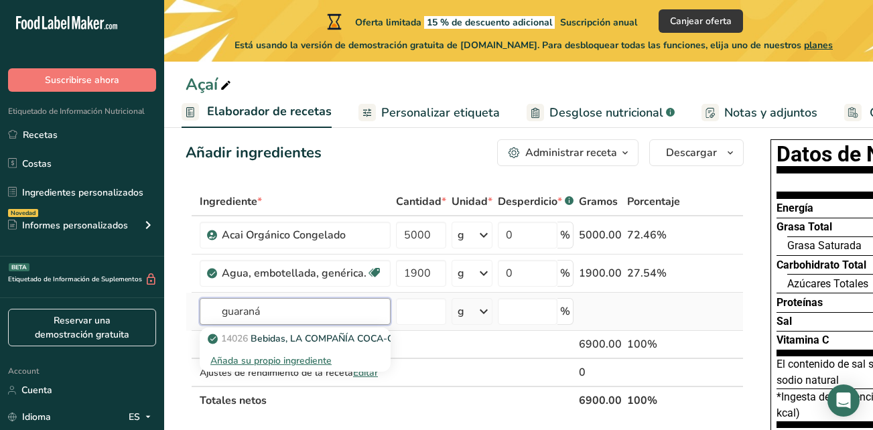
type input "guaraná"
click at [290, 363] on div "Añada su propio ingrediente" at bounding box center [295, 361] width 170 height 14
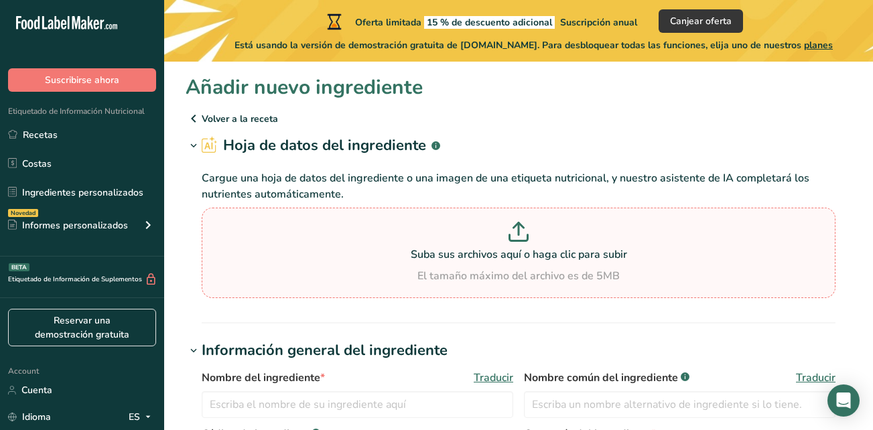
click at [483, 249] on p "Suba sus archivos aquí o haga clic para subir" at bounding box center [518, 255] width 627 height 16
click at [483, 249] on input "Suba sus archivos aquí o haga clic para subir El tamaño máximo del archivo es d…" at bounding box center [519, 253] width 634 height 90
click at [376, 258] on p "Suba sus archivos aquí o haga clic para subir" at bounding box center [518, 255] width 627 height 16
click at [376, 258] on input "Suba sus archivos aquí o haga clic para subir El tamaño máximo del archivo es d…" at bounding box center [519, 253] width 634 height 90
type input "C:\fakepath\ficha_tecnica_guarana (1).pdf"
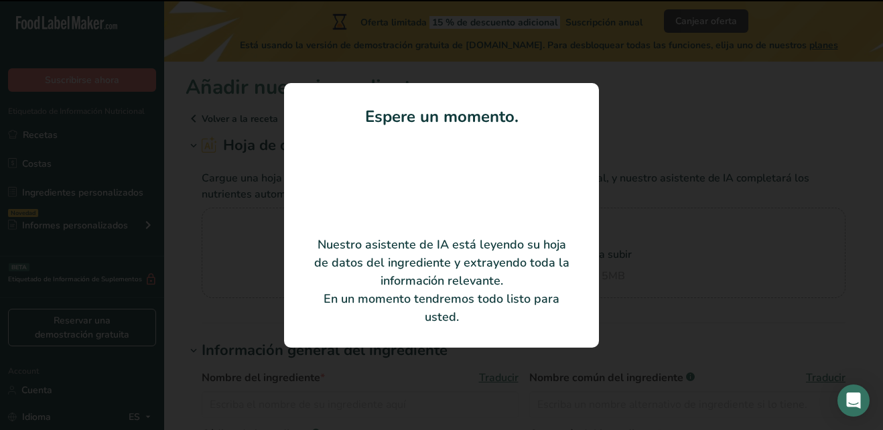
type input "Xarope de Guaraná"
type input "Saborama Sabores e Concentrados Ltda."
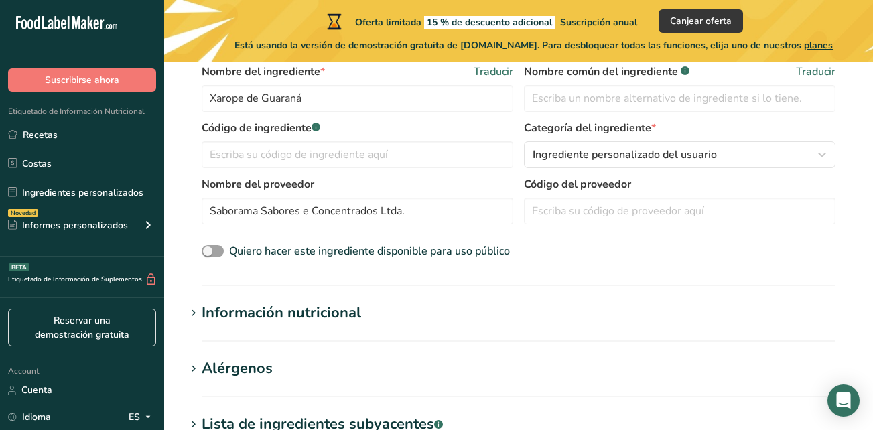
scroll to position [243, 0]
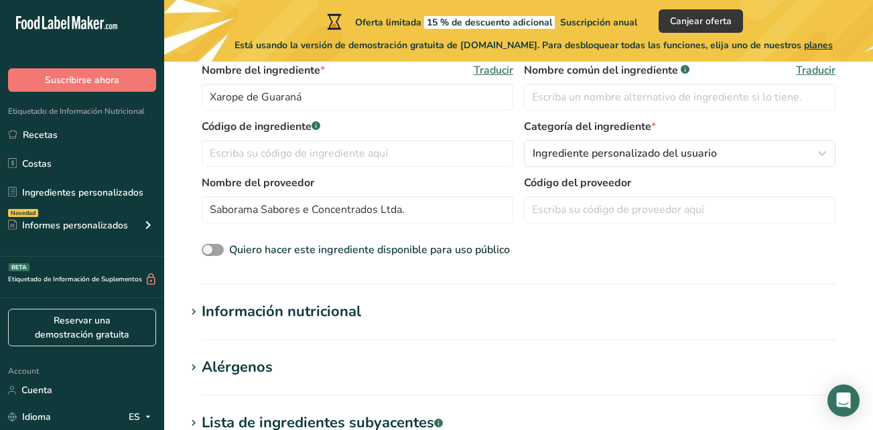
click at [430, 320] on h1 "Información nutricional" at bounding box center [519, 312] width 666 height 22
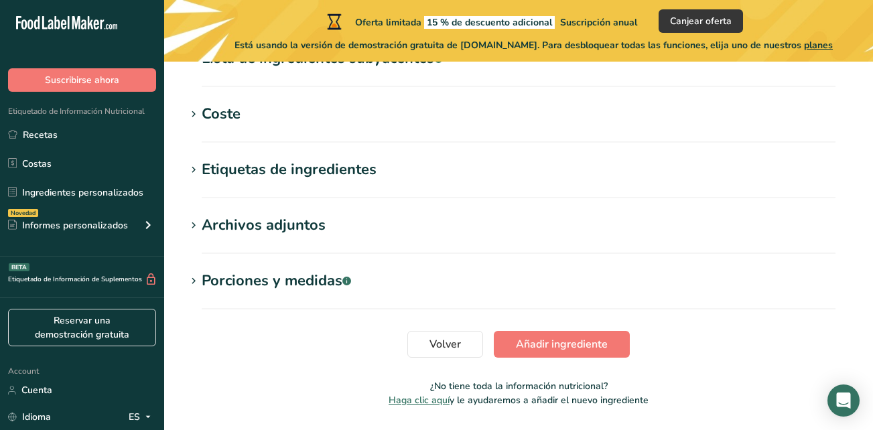
scroll to position [959, 0]
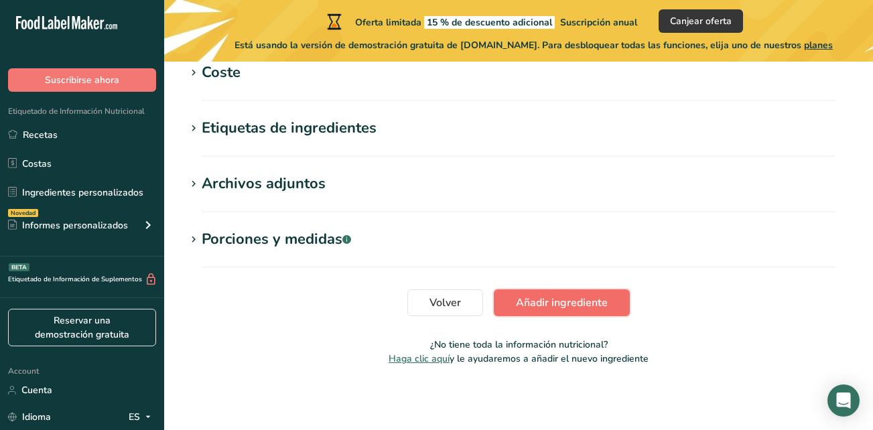
click at [578, 308] on span "Añadir ingrediente" at bounding box center [562, 303] width 92 height 16
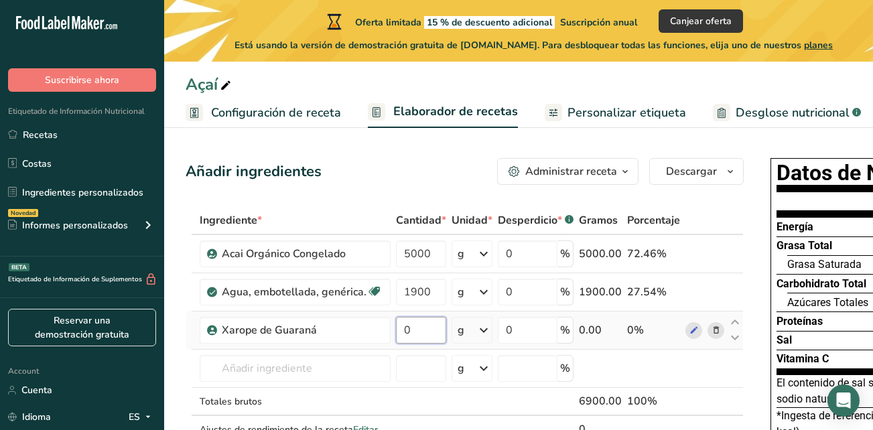
click at [421, 335] on input "0" at bounding box center [421, 330] width 50 height 27
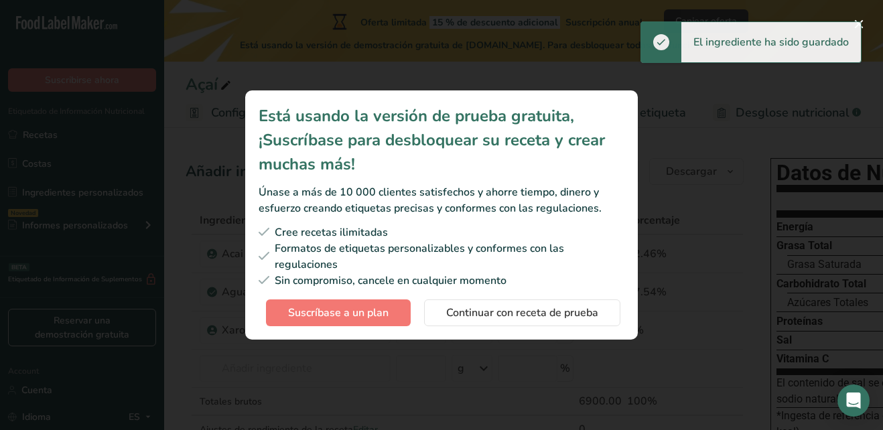
click at [424, 353] on div "Está usando la versión de prueba gratuita, ¡Suscríbase para desbloquear su rece…" at bounding box center [442, 215] width 436 height 292
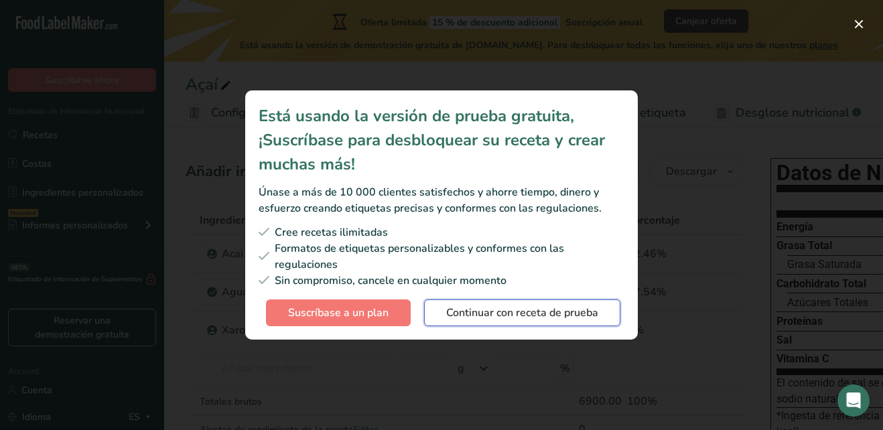
click at [496, 309] on span "Continuar con receta de prueba" at bounding box center [522, 313] width 152 height 16
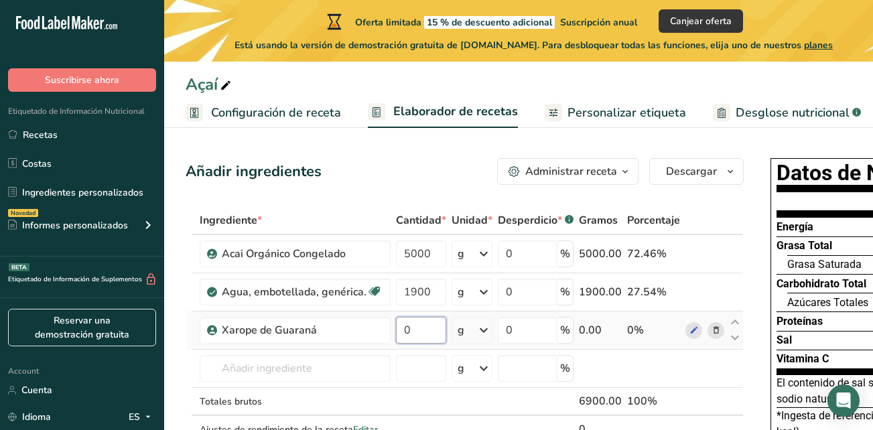
click at [416, 326] on input "0" at bounding box center [421, 330] width 50 height 27
type input "500"
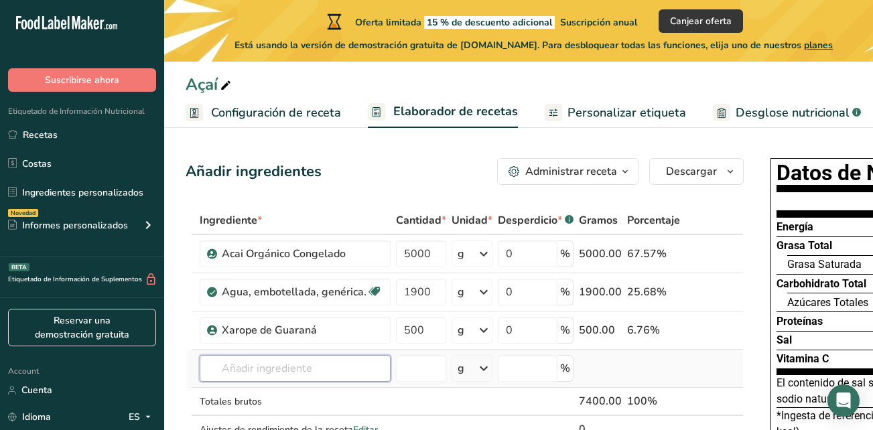
click at [247, 366] on div "Ingrediente * Cantidad * Unidad * Desperdicio * .a-a{fill:#347362;}.b-a{fill:#f…" at bounding box center [465, 338] width 558 height 265
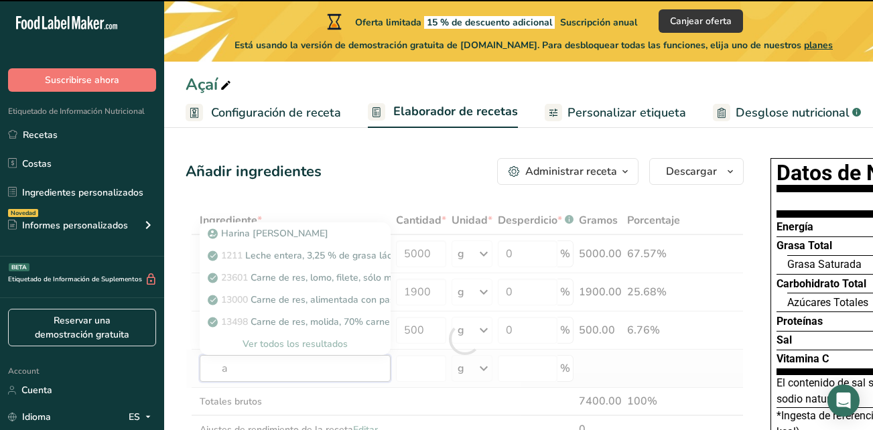
type input "az"
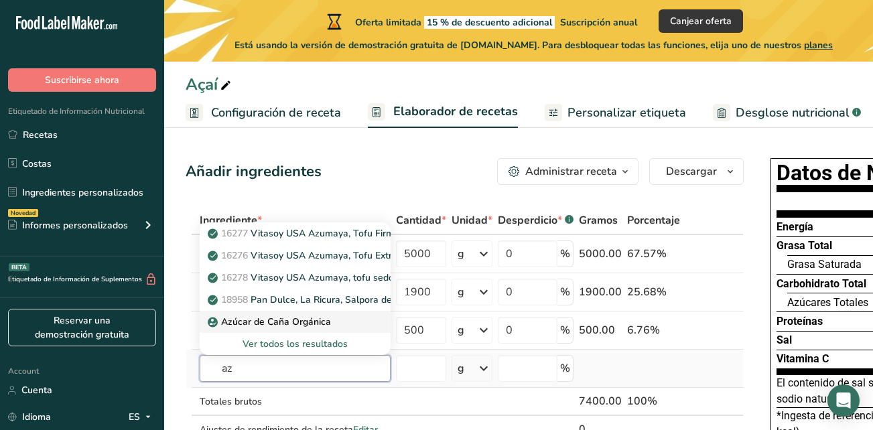
type input "az"
click at [324, 319] on p "Azúcar de Caña Orgánica" at bounding box center [270, 322] width 121 height 14
type input "Organic Cane Sugar"
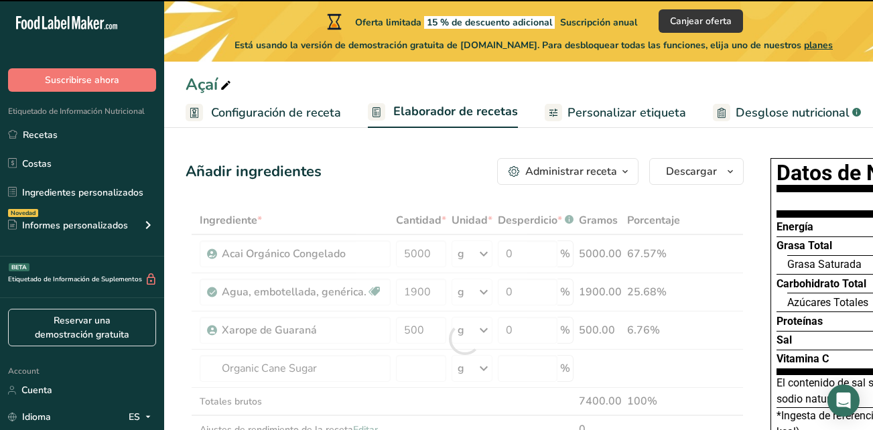
type input "0"
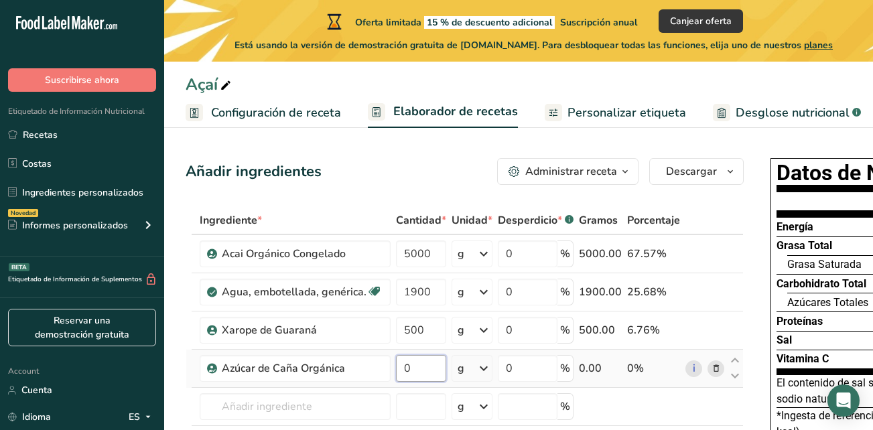
click at [405, 373] on input "0" at bounding box center [421, 368] width 50 height 27
type input "900"
click at [343, 399] on div "Ingrediente * Cantidad * Unidad * Desperdicio * .a-a{fill:#347362;}.b-a{fill:#f…" at bounding box center [465, 358] width 558 height 304
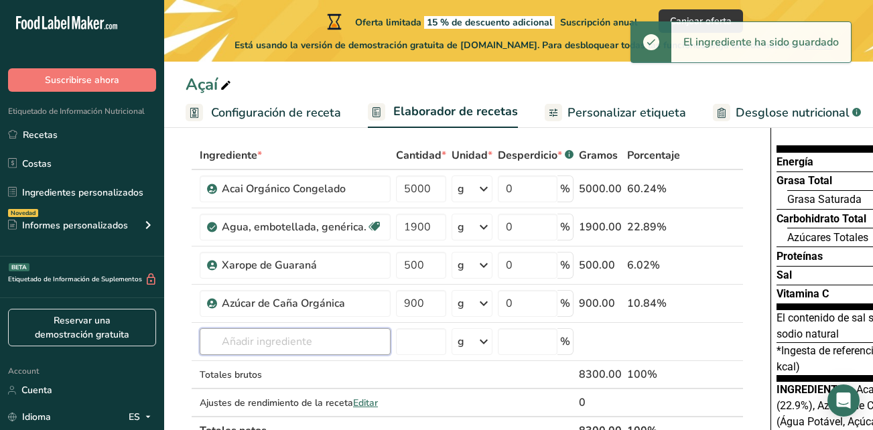
scroll to position [84, 0]
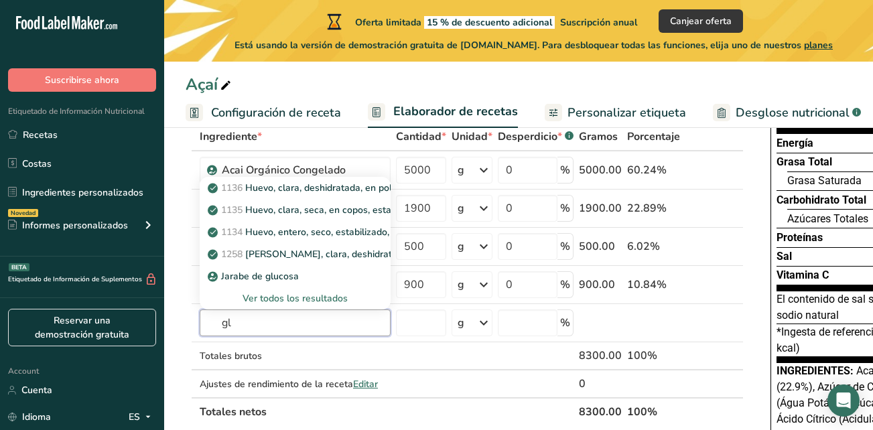
type input "g"
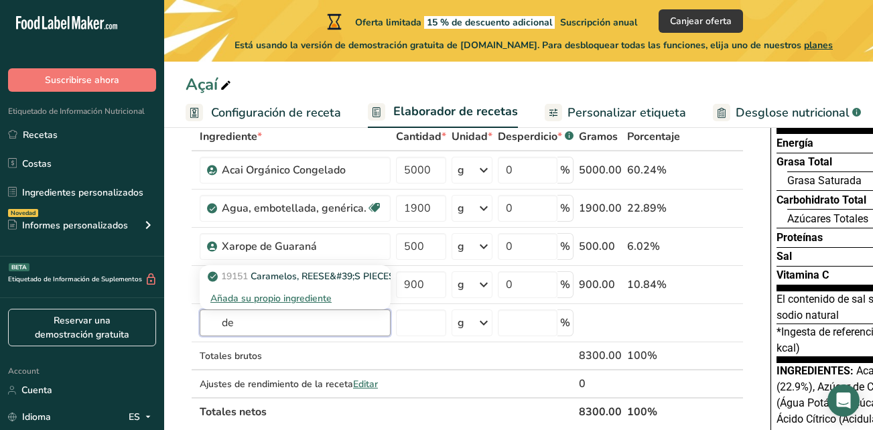
type input "d"
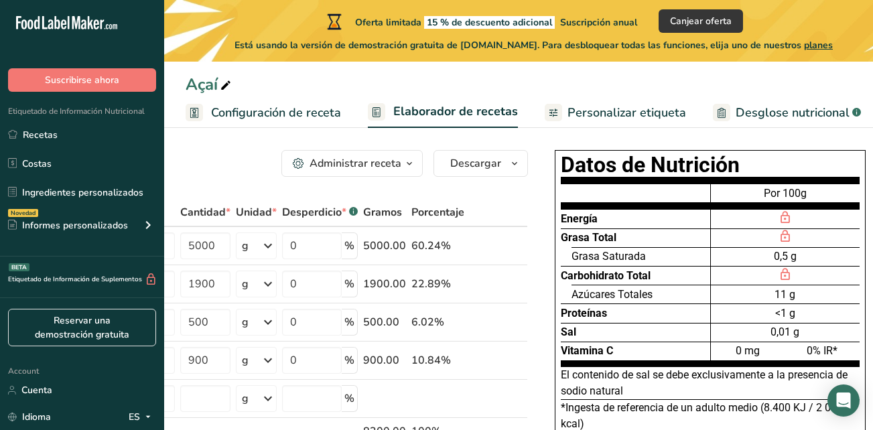
scroll to position [0, 222]
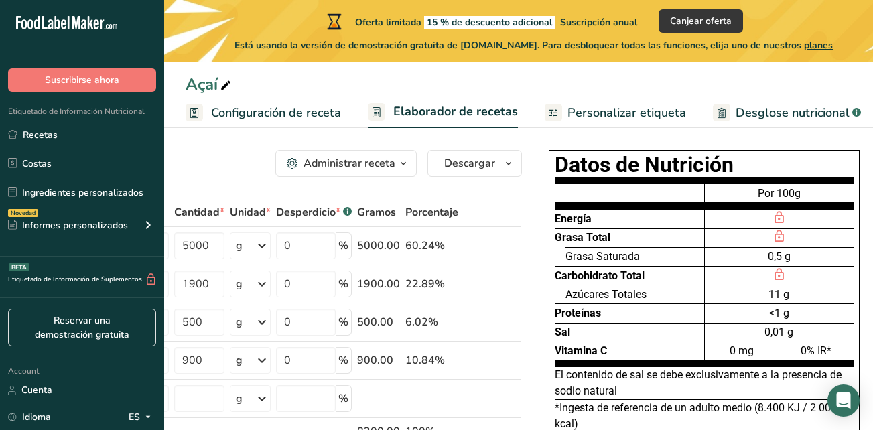
drag, startPoint x: 773, startPoint y: 344, endPoint x: 780, endPoint y: 348, distance: 7.5
click at [780, 348] on div "Energía Grasa Total Grasa Saturada Carbohidrato Total Azúcares Totales Proteína…" at bounding box center [704, 272] width 299 height 190
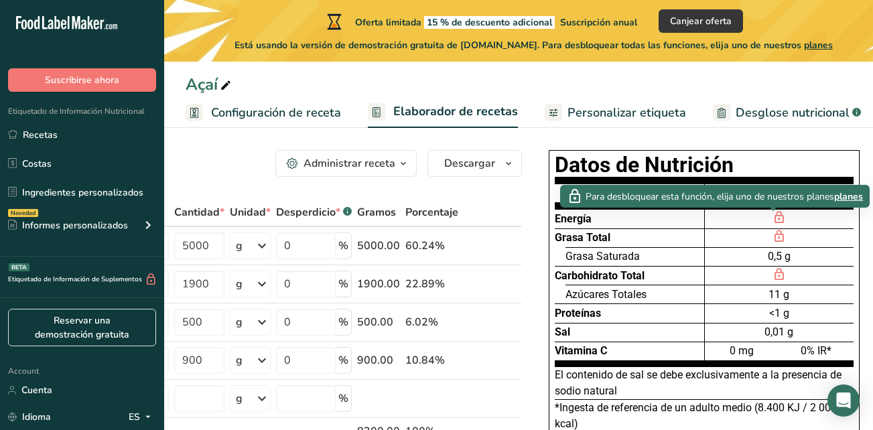
click at [777, 218] on icon at bounding box center [779, 218] width 13 height 16
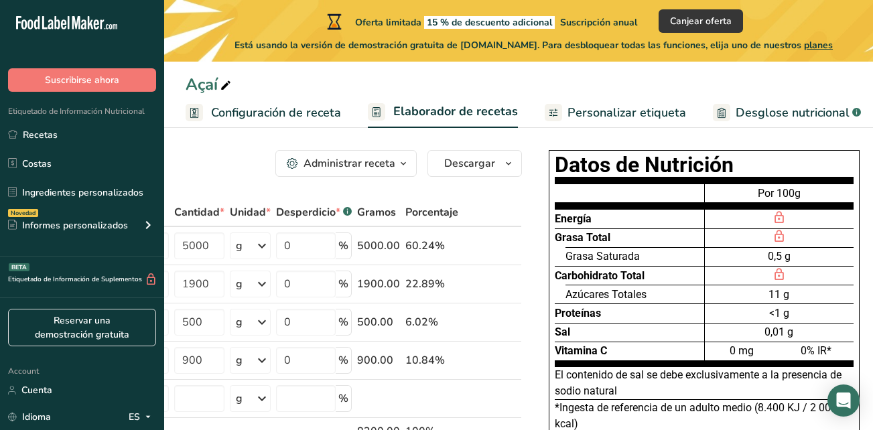
click at [773, 216] on icon at bounding box center [779, 218] width 13 height 16
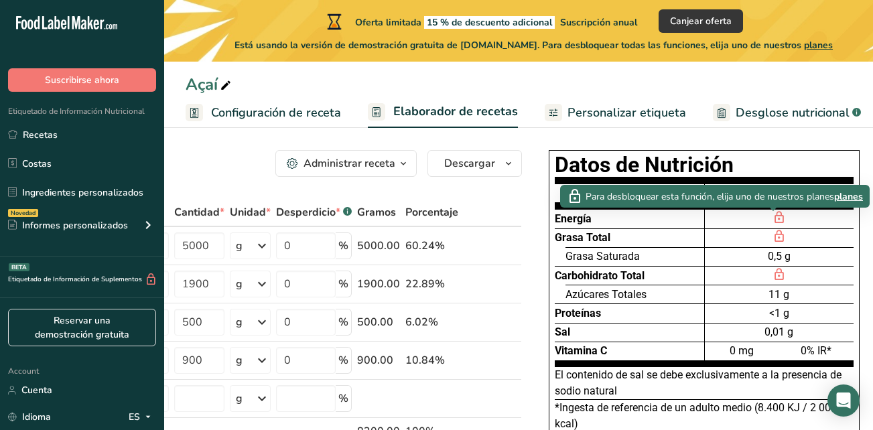
click at [859, 197] on span "planes" at bounding box center [848, 197] width 29 height 14
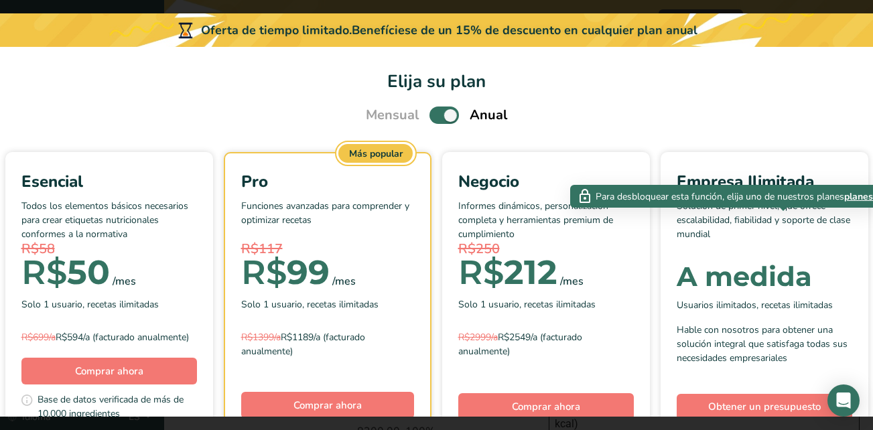
scroll to position [0, 212]
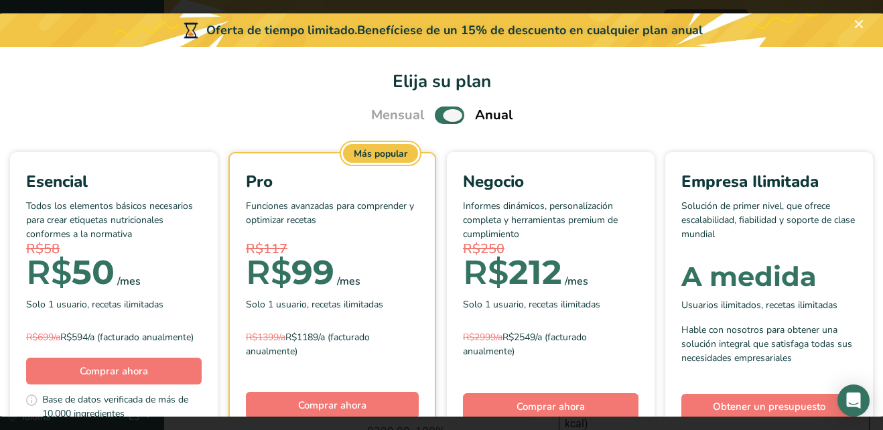
click at [443, 121] on span "Pick Your Pricing Plan Modal" at bounding box center [449, 115] width 29 height 17
click at [443, 120] on input "Pick Your Pricing Plan Modal" at bounding box center [439, 115] width 9 height 9
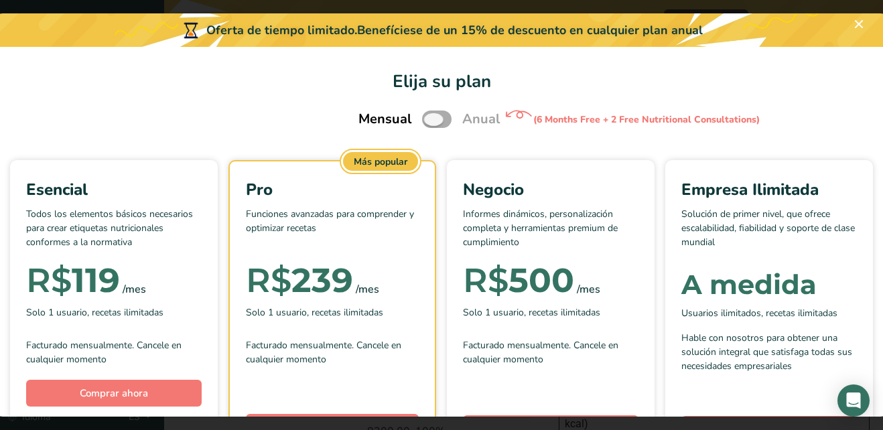
click at [443, 123] on span "Pick Your Pricing Plan Modal" at bounding box center [436, 119] width 29 height 17
click at [431, 123] on input "Pick Your Pricing Plan Modal" at bounding box center [426, 119] width 9 height 9
checkbox input "true"
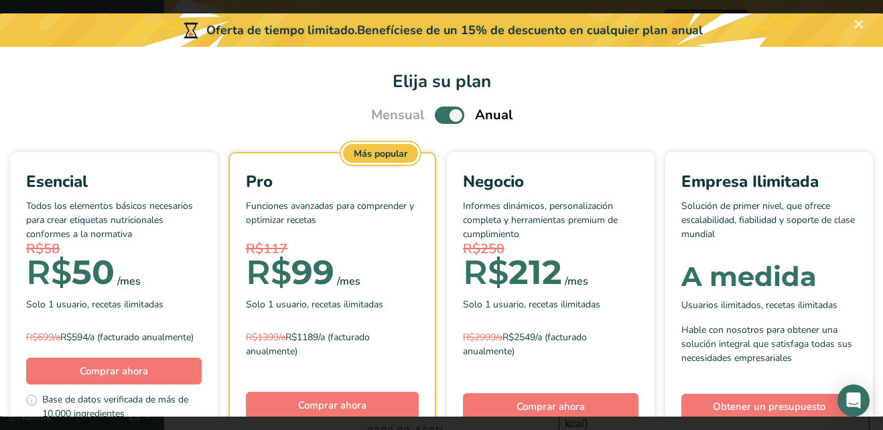
click at [88, 368] on div "Esencial Todos los elementos básicos necesarios para crear etiquetas nutriciona…" at bounding box center [441, 351] width 873 height 398
click at [861, 27] on button "Pick Your Pricing Plan Modal" at bounding box center [858, 23] width 21 height 21
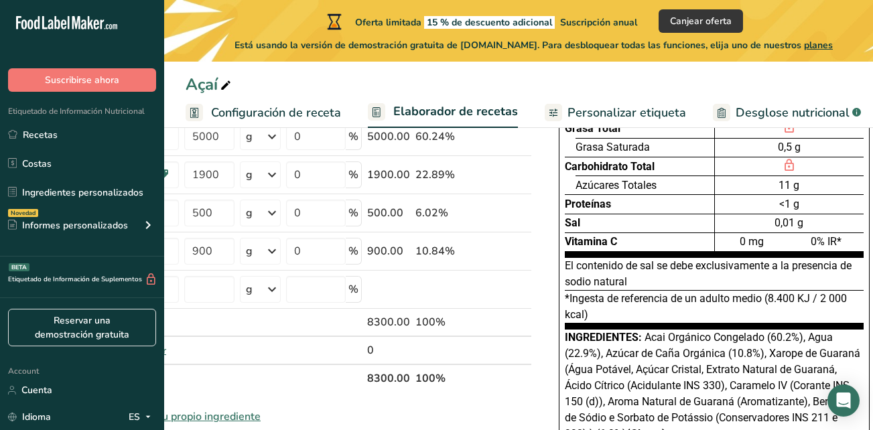
scroll to position [82, 0]
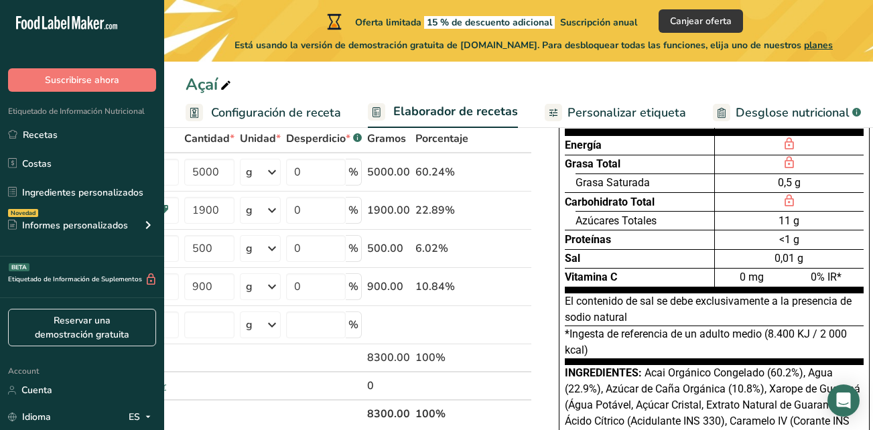
click at [613, 122] on link "Personalizar etiqueta" at bounding box center [615, 113] width 141 height 30
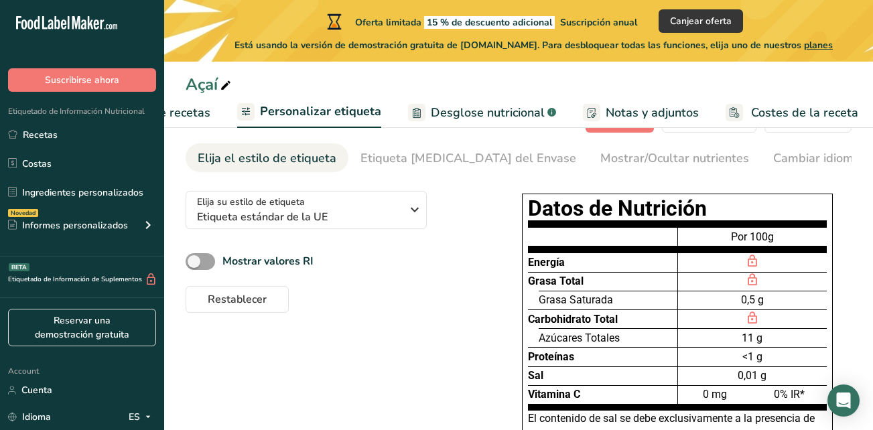
scroll to position [44, 0]
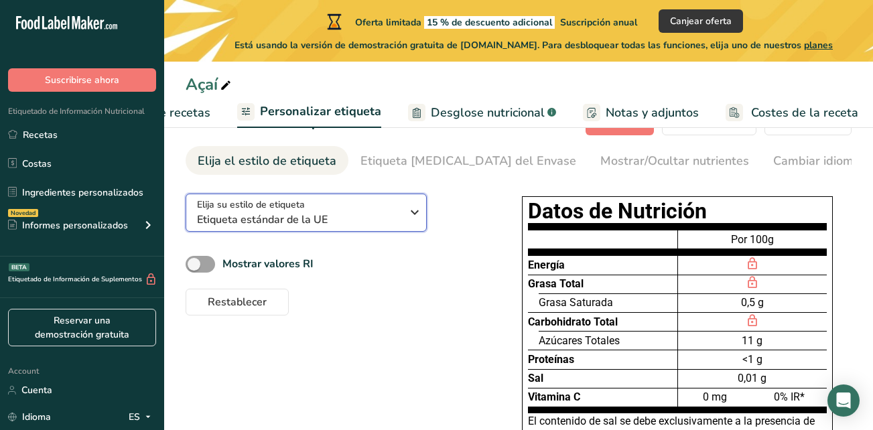
drag, startPoint x: 363, startPoint y: 228, endPoint x: 229, endPoint y: 229, distance: 134.0
click at [229, 228] on span "Etiqueta estándar de la UE" at bounding box center [299, 220] width 204 height 16
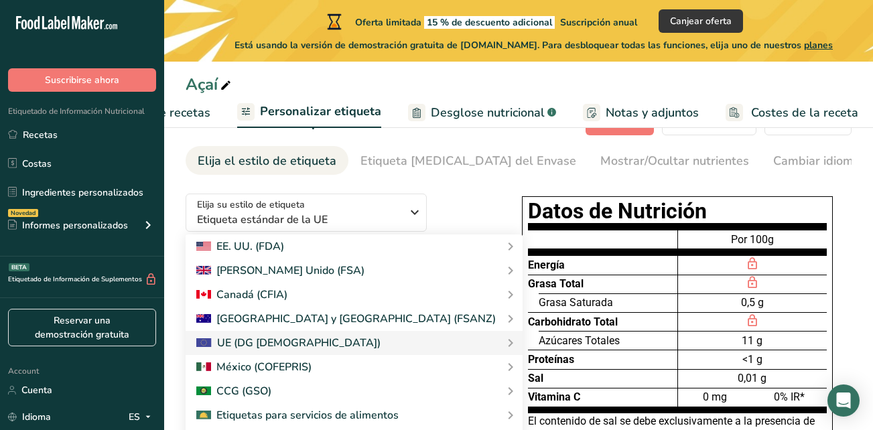
click at [484, 275] on div "Elija su estilo de etiqueta Etiqueta estándar de la UE [GEOGRAPHIC_DATA]. (FDA)…" at bounding box center [519, 407] width 666 height 448
